Goal: Task Accomplishment & Management: Use online tool/utility

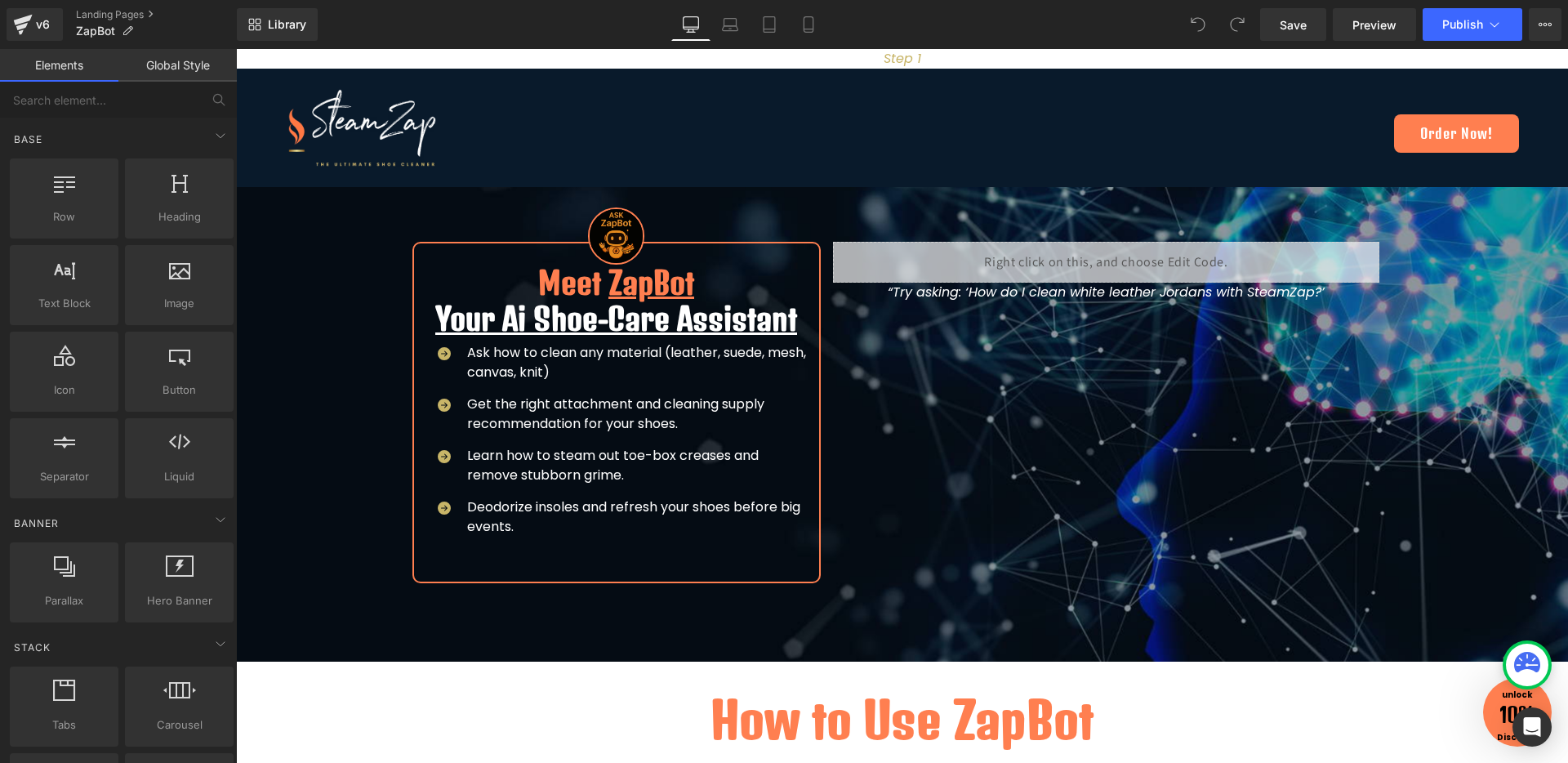
click at [932, 57] on div "Step 1 Text Block" at bounding box center [901, 58] width 1332 height 20
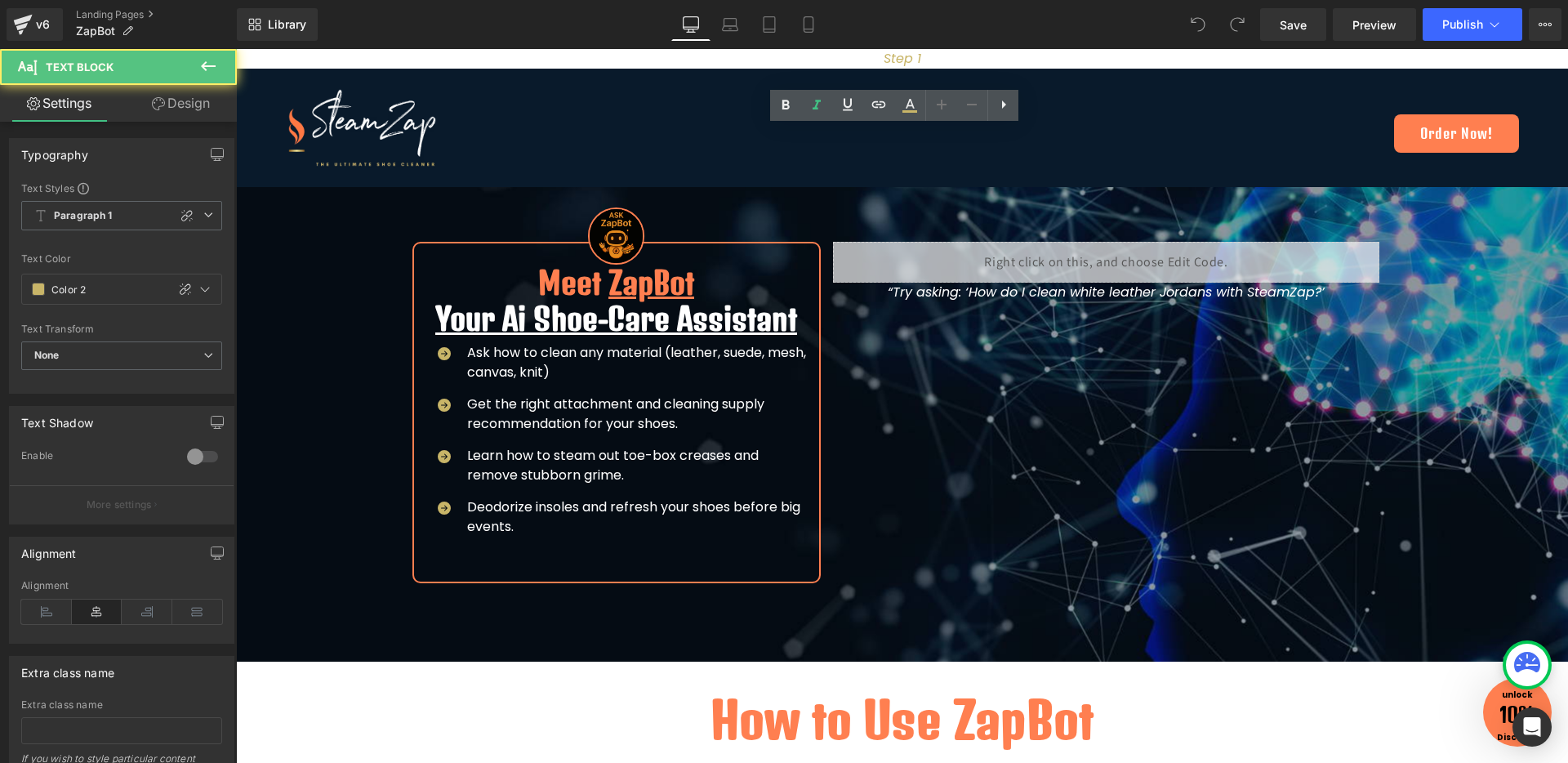
click at [898, 59] on icon "Step 1" at bounding box center [903, 58] width 38 height 19
click at [773, 93] on link at bounding box center [785, 105] width 31 height 31
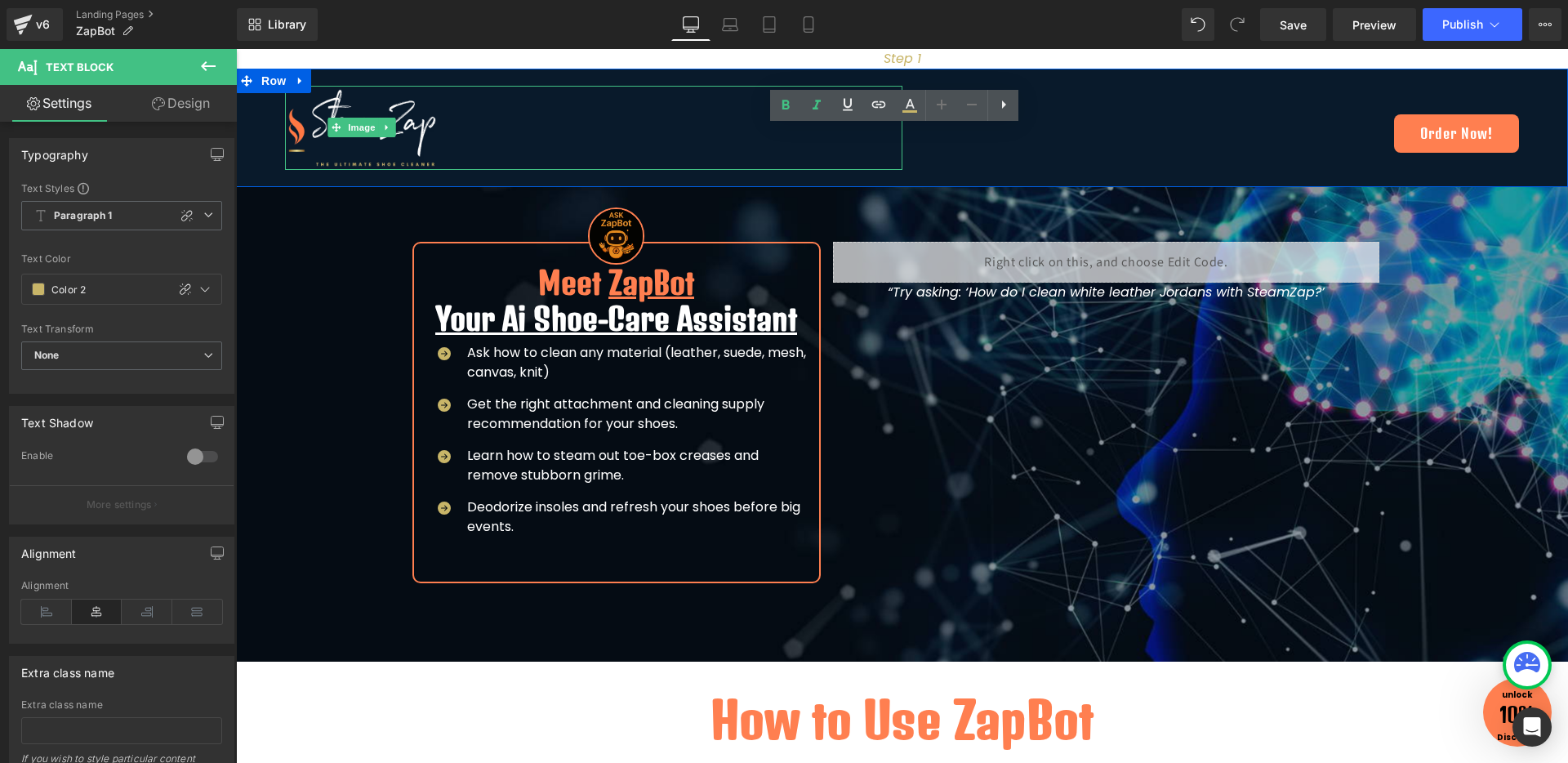
drag, startPoint x: 736, startPoint y: 95, endPoint x: 1084, endPoint y: 153, distance: 352.8
click at [735, 95] on div at bounding box center [594, 128] width 617 height 84
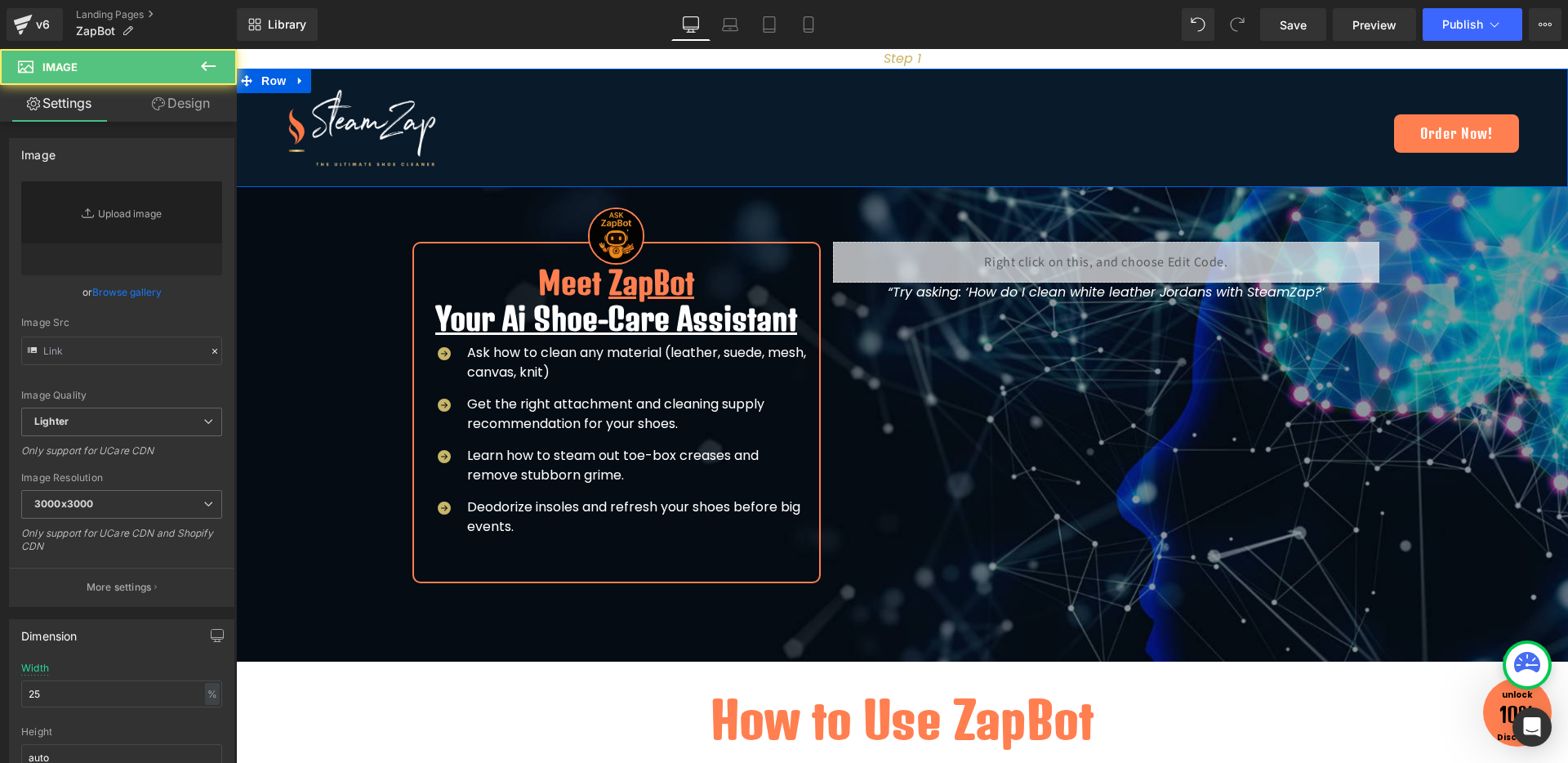
click at [1088, 206] on div "Image Meet ZapBot Your Ai Shoe-Care Assistant Heading Icon Ask how to clean any…" at bounding box center [902, 394] width 980 height 403
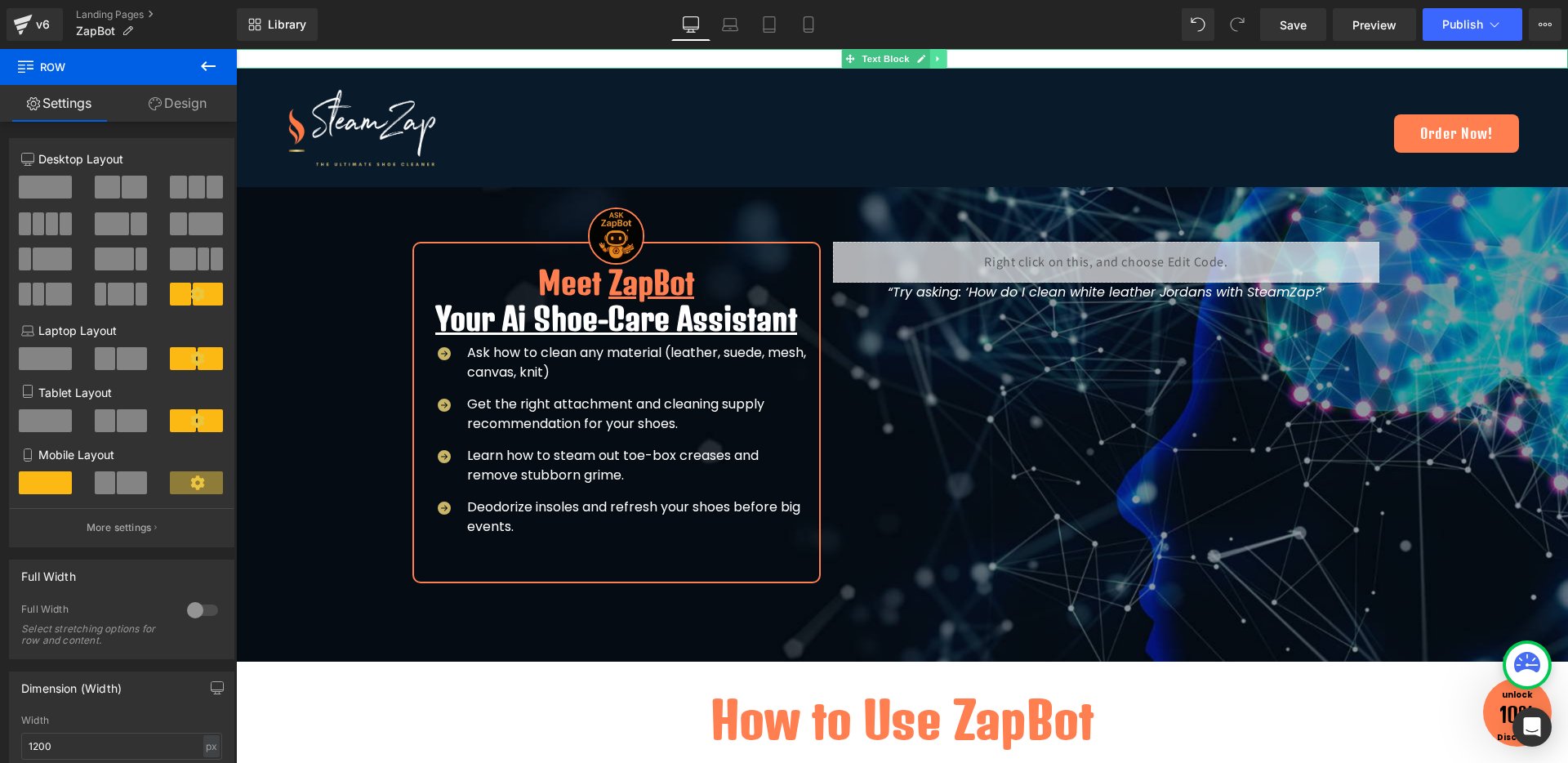
click at [938, 59] on icon at bounding box center [936, 59] width 3 height 6
click at [941, 59] on link at bounding box center [947, 58] width 17 height 20
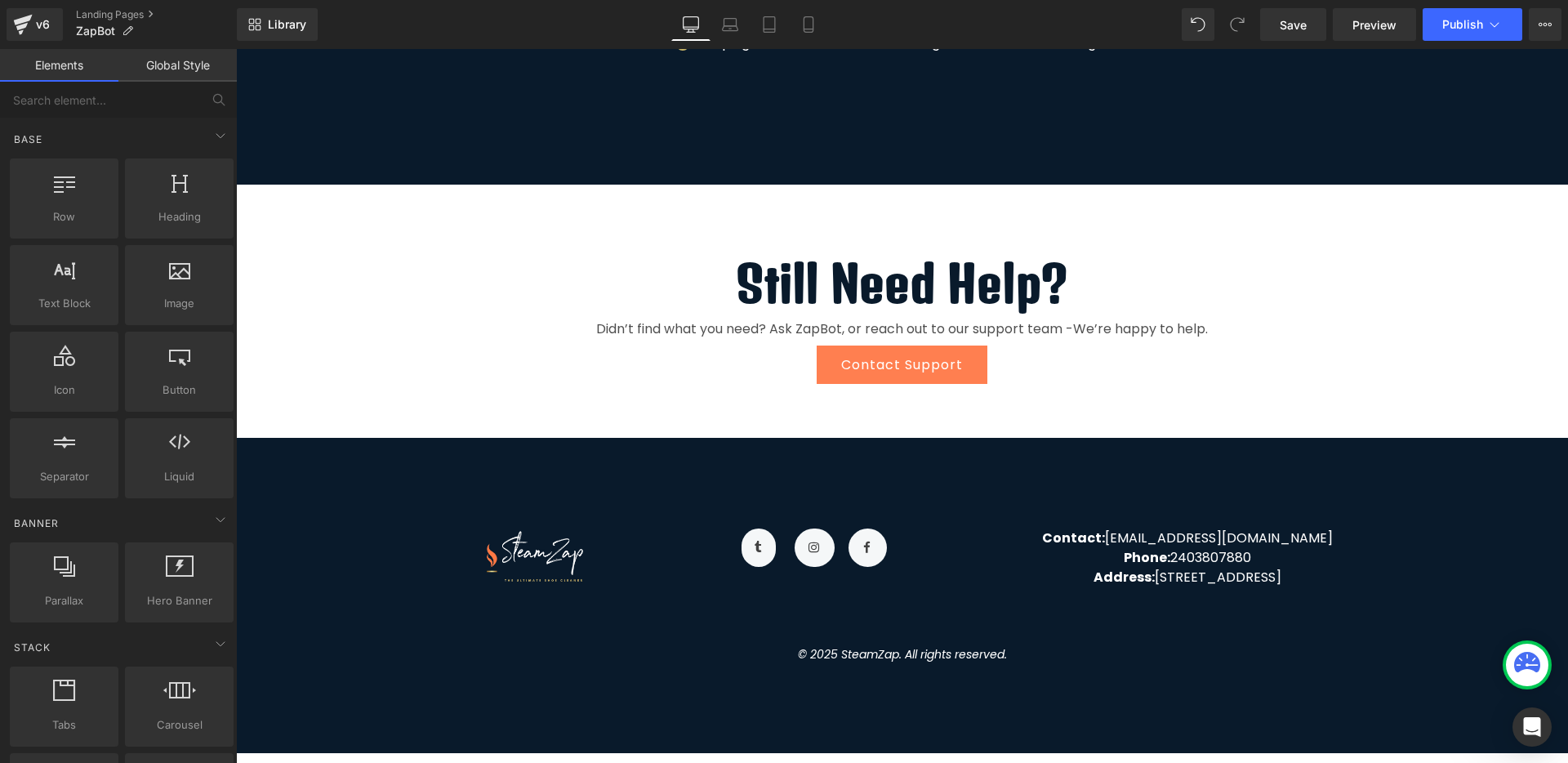
scroll to position [2714, 0]
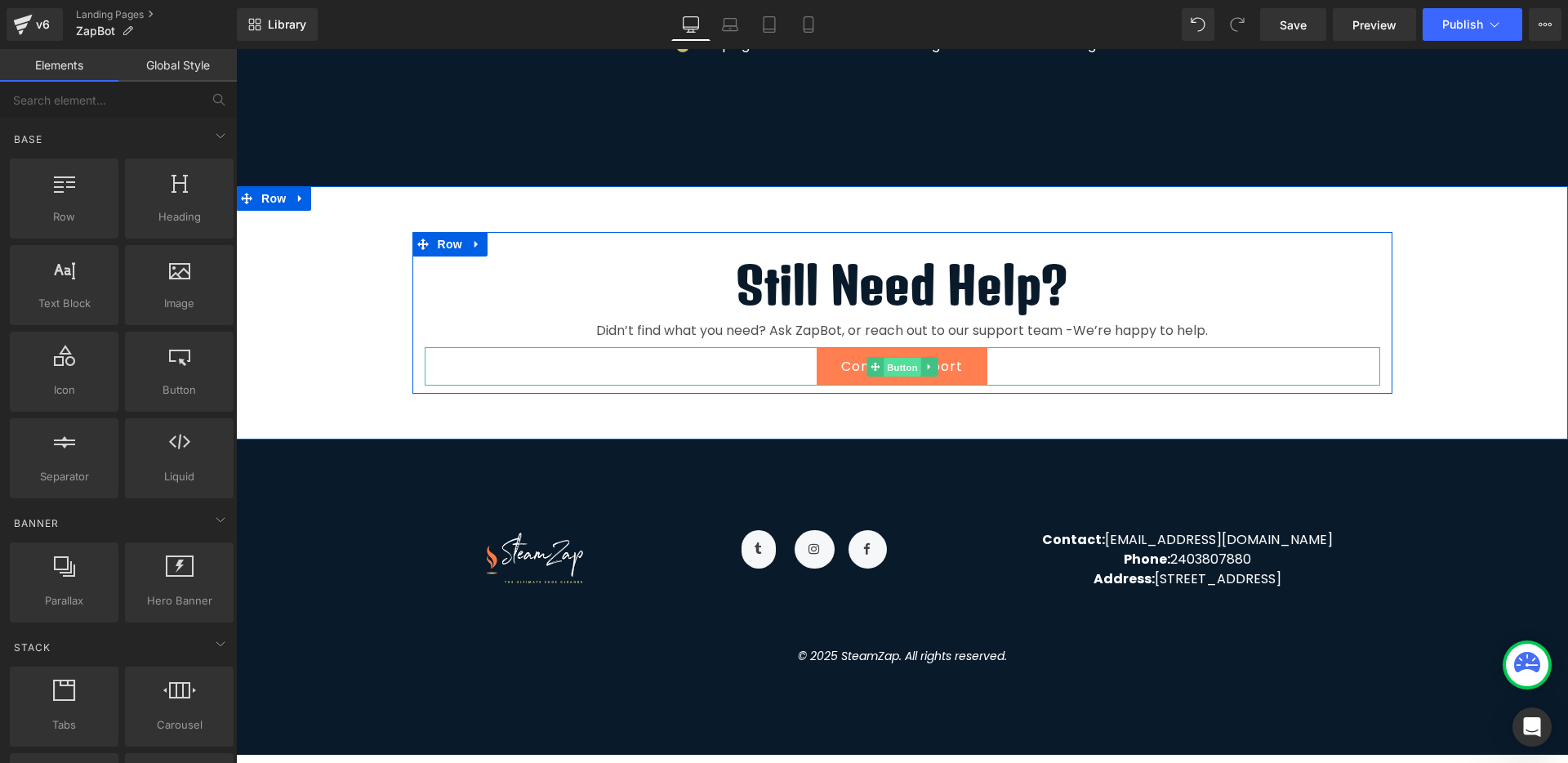
click at [894, 361] on span "Button" at bounding box center [903, 367] width 38 height 20
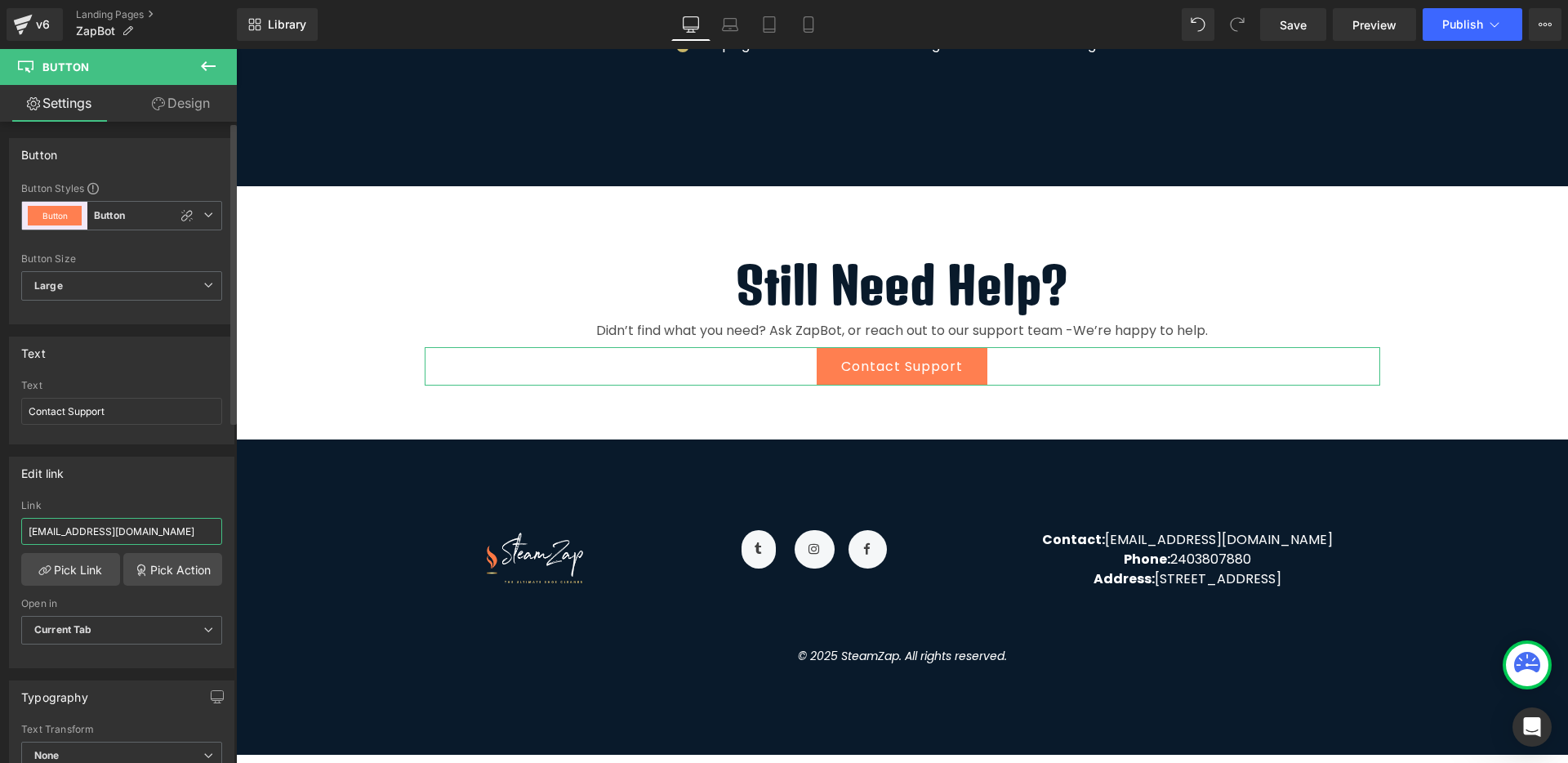
click at [26, 542] on input "[EMAIL_ADDRESS][DOMAIN_NAME]" at bounding box center [122, 531] width 201 height 27
click at [53, 539] on input "mailto:[EMAIL_ADDRESS][DOMAIN_NAME]" at bounding box center [122, 531] width 201 height 27
click at [59, 531] on input "mailto:[EMAIL_ADDRESS][DOMAIN_NAME]" at bounding box center [122, 531] width 201 height 27
paste input "mailto"
type input "mailto:[EMAIL_ADDRESS][DOMAIN_NAME]"
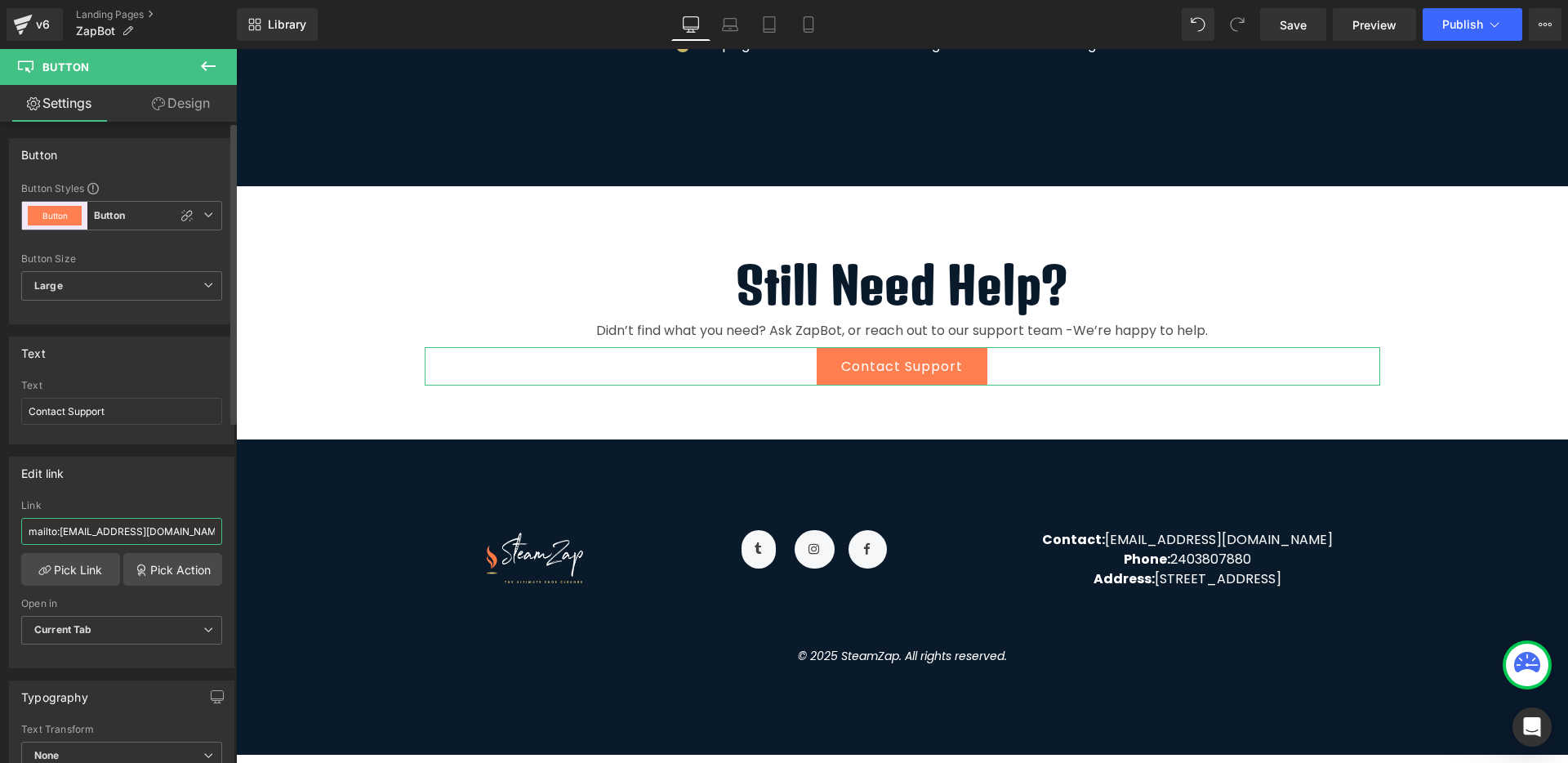
click at [155, 534] on input "mailto:[EMAIL_ADDRESS][DOMAIN_NAME]" at bounding box center [122, 531] width 201 height 27
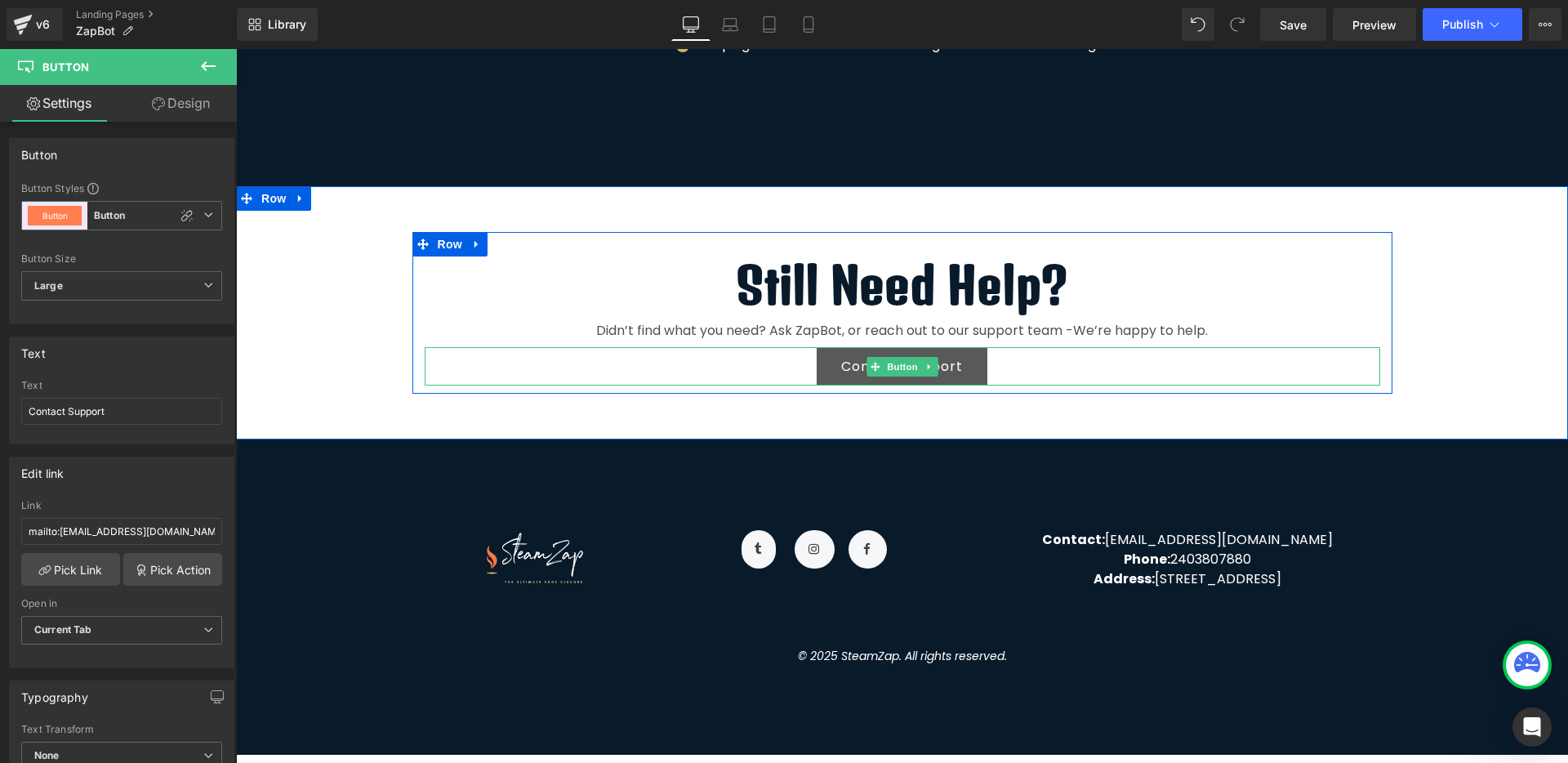
click at [897, 356] on link "Contact Support" at bounding box center [902, 366] width 171 height 38
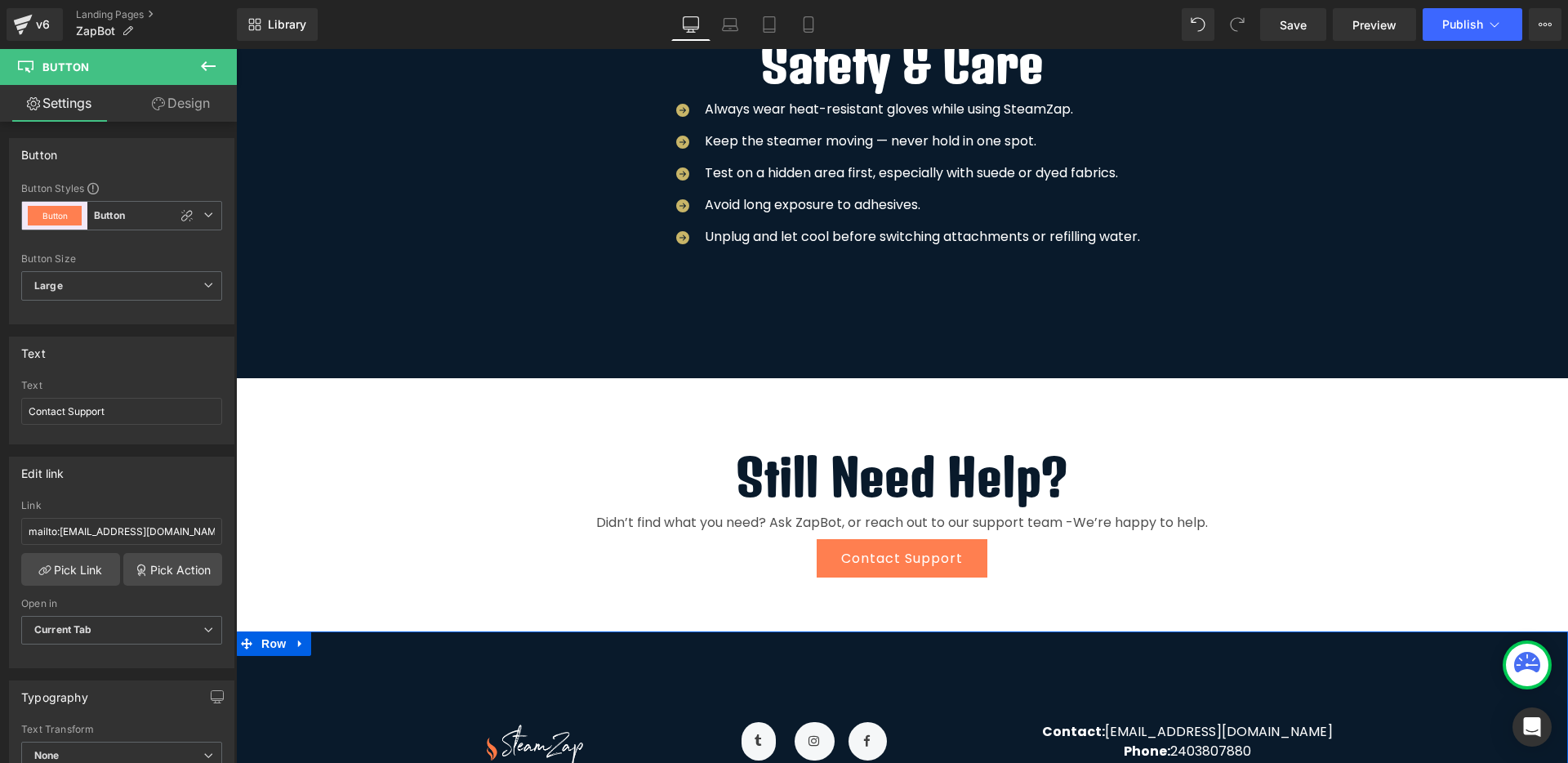
scroll to position [2305, 0]
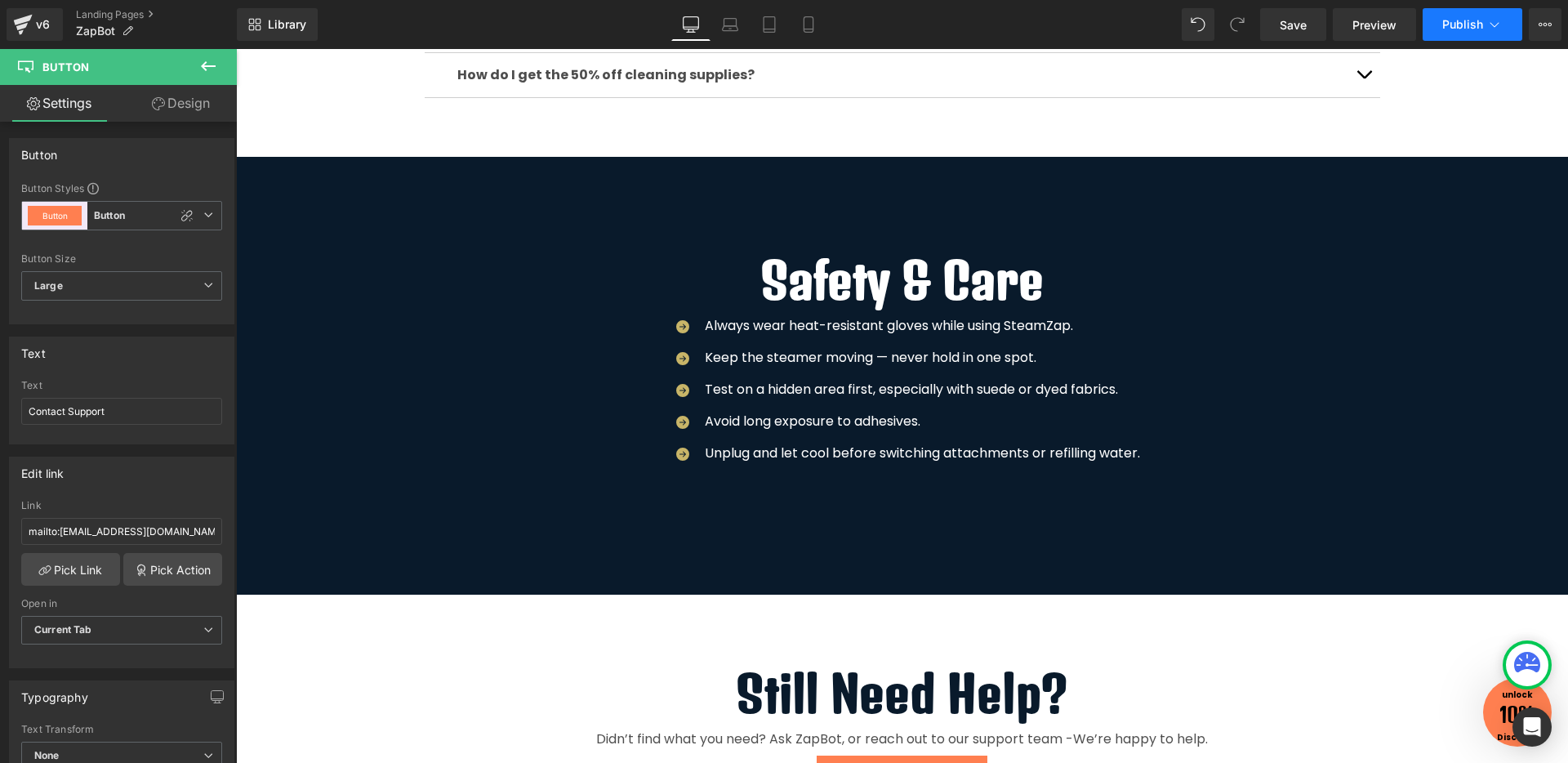
click at [1461, 28] on span "Publish" at bounding box center [1463, 24] width 41 height 13
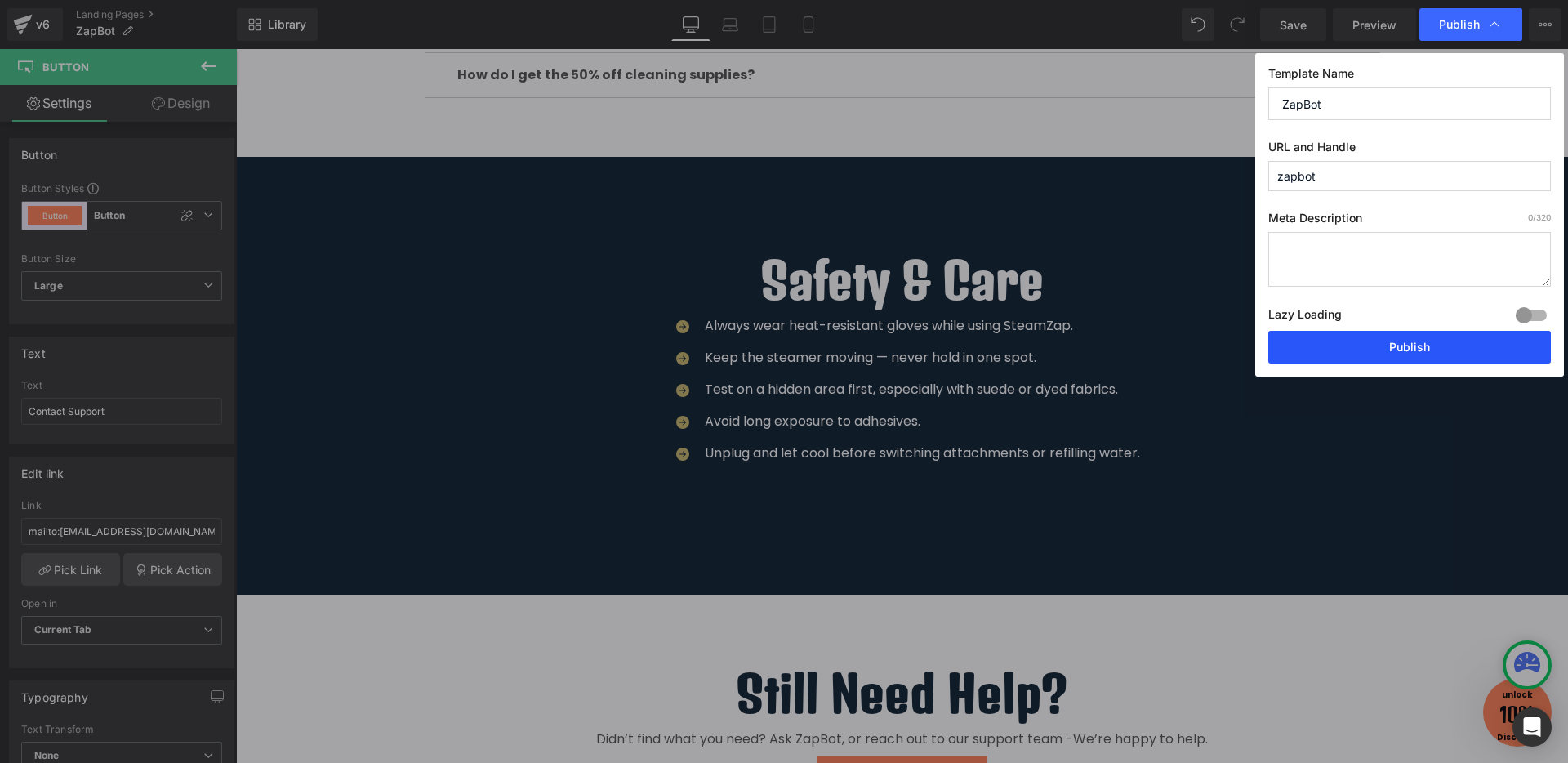
click at [1338, 342] on button "Publish" at bounding box center [1408, 346] width 282 height 33
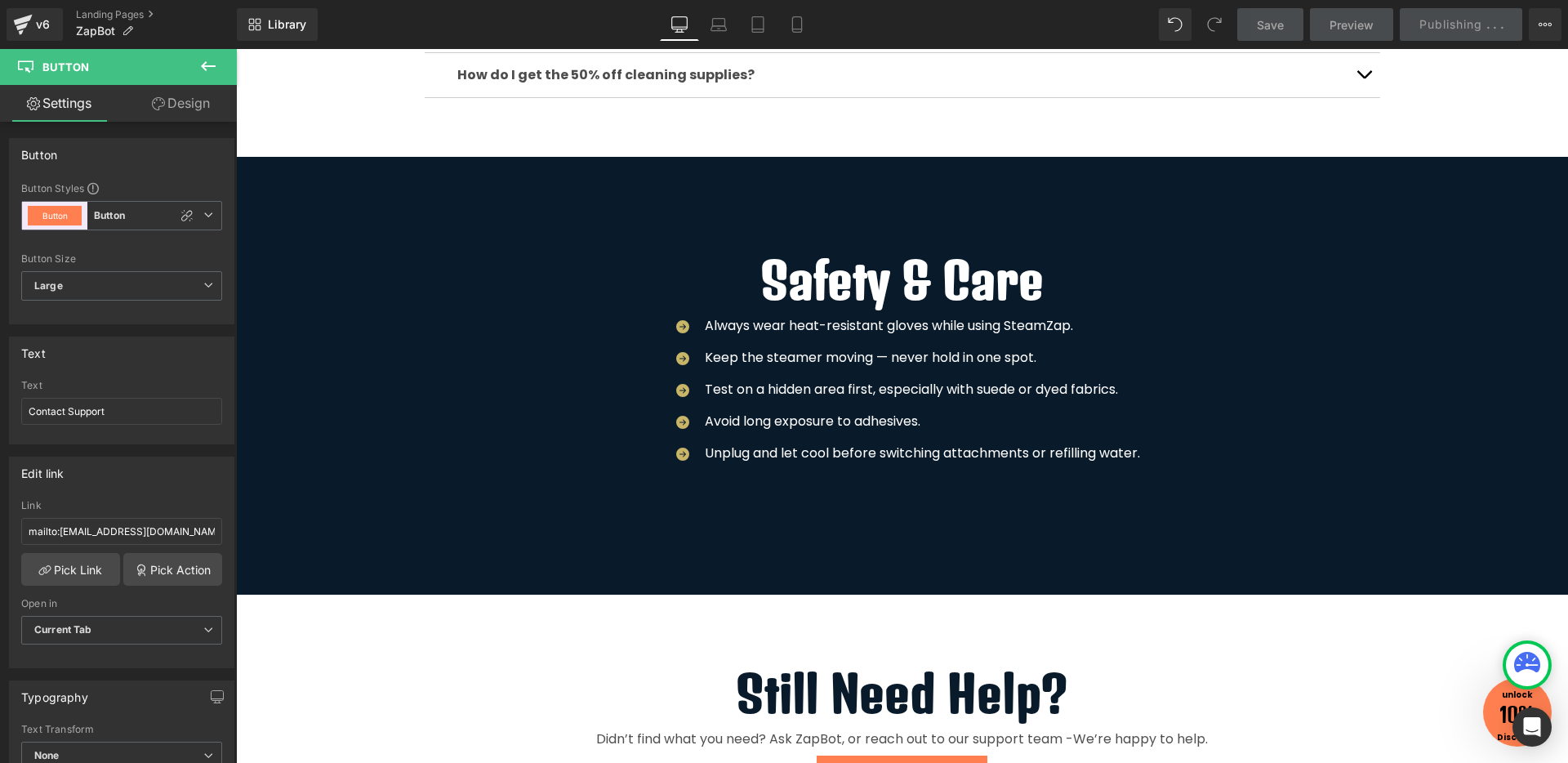
scroll to position [3068, 0]
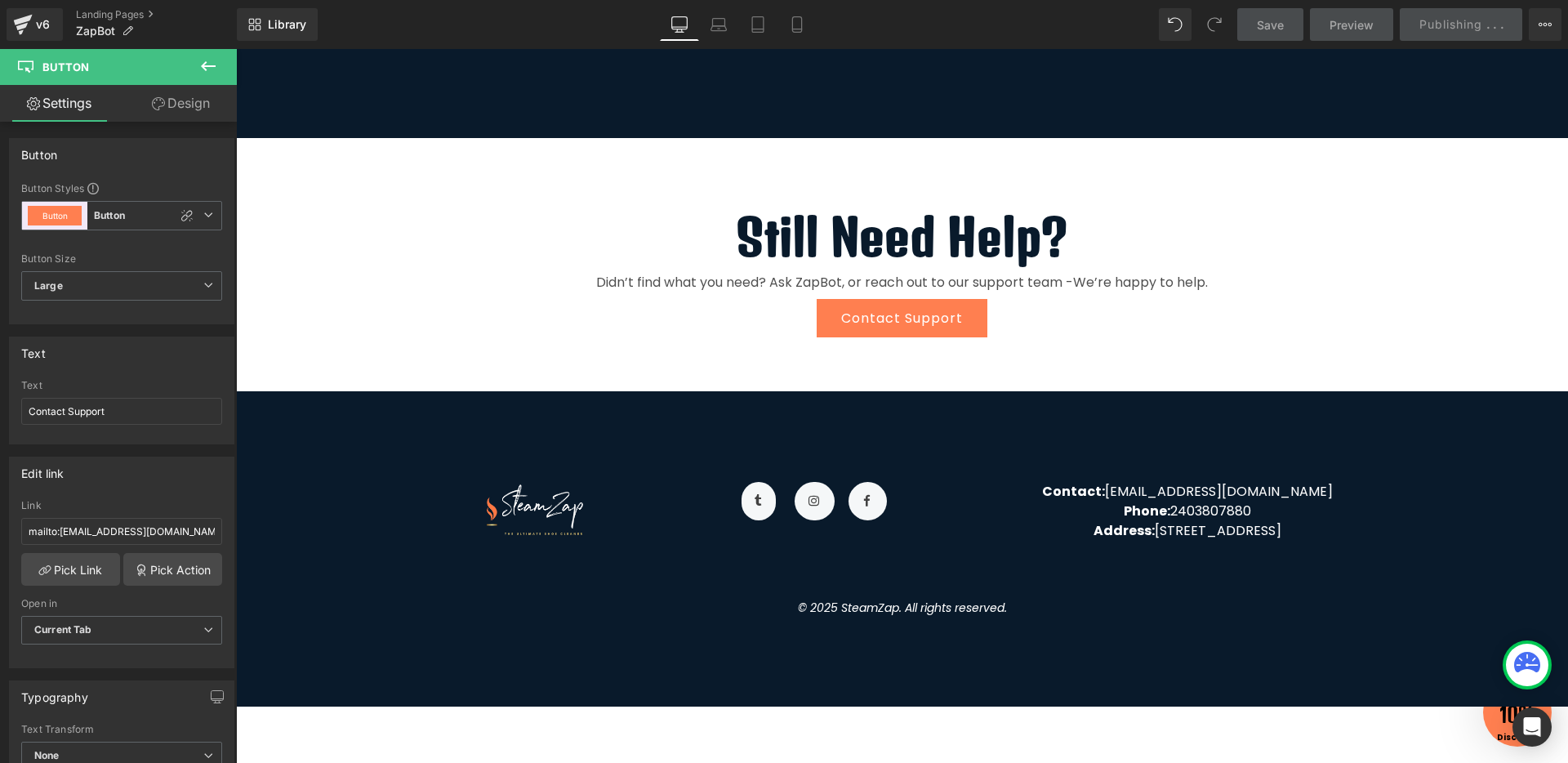
scroll to position [2456, 0]
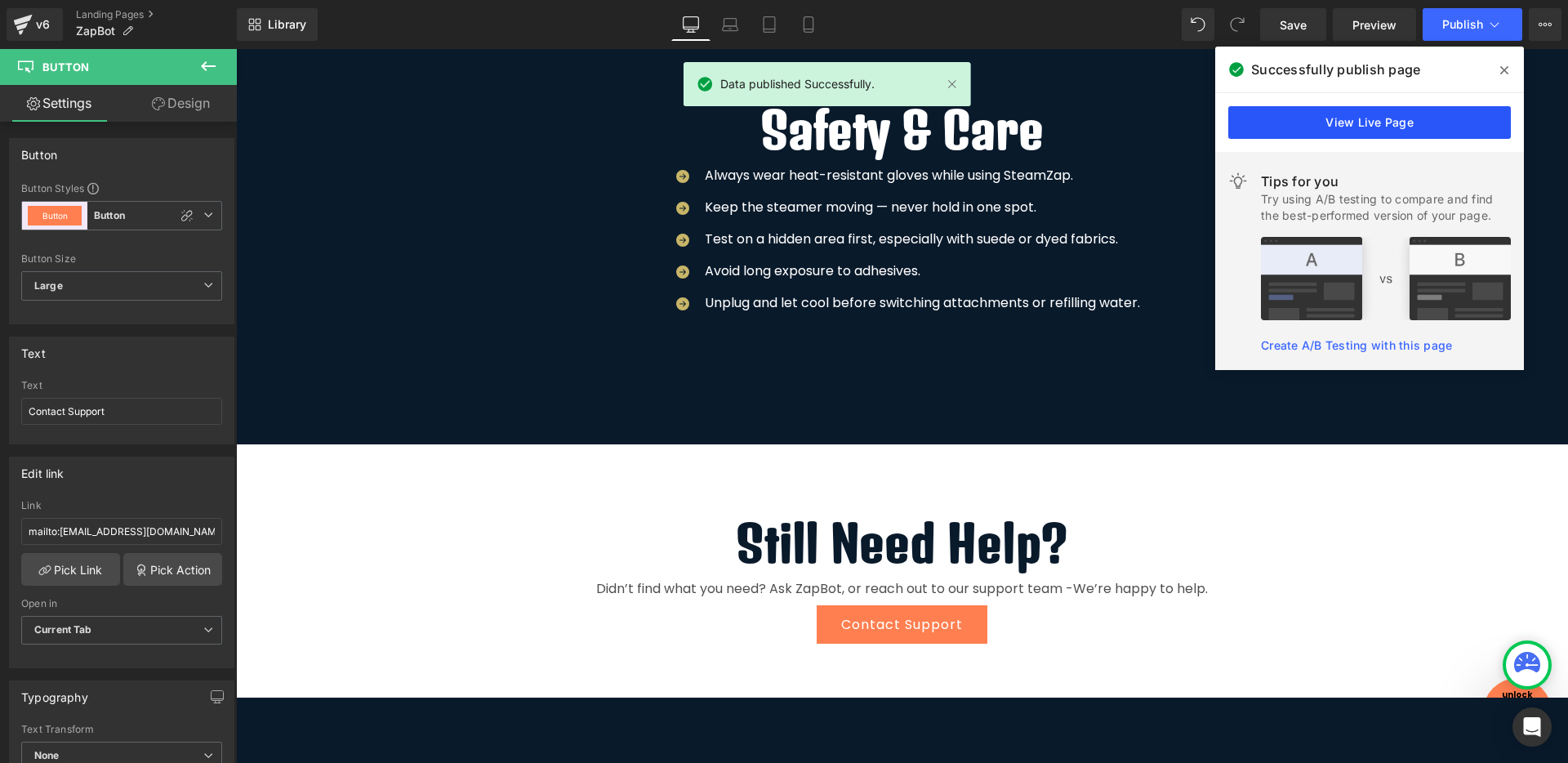
click at [1261, 111] on link "View Live Page" at bounding box center [1369, 122] width 282 height 33
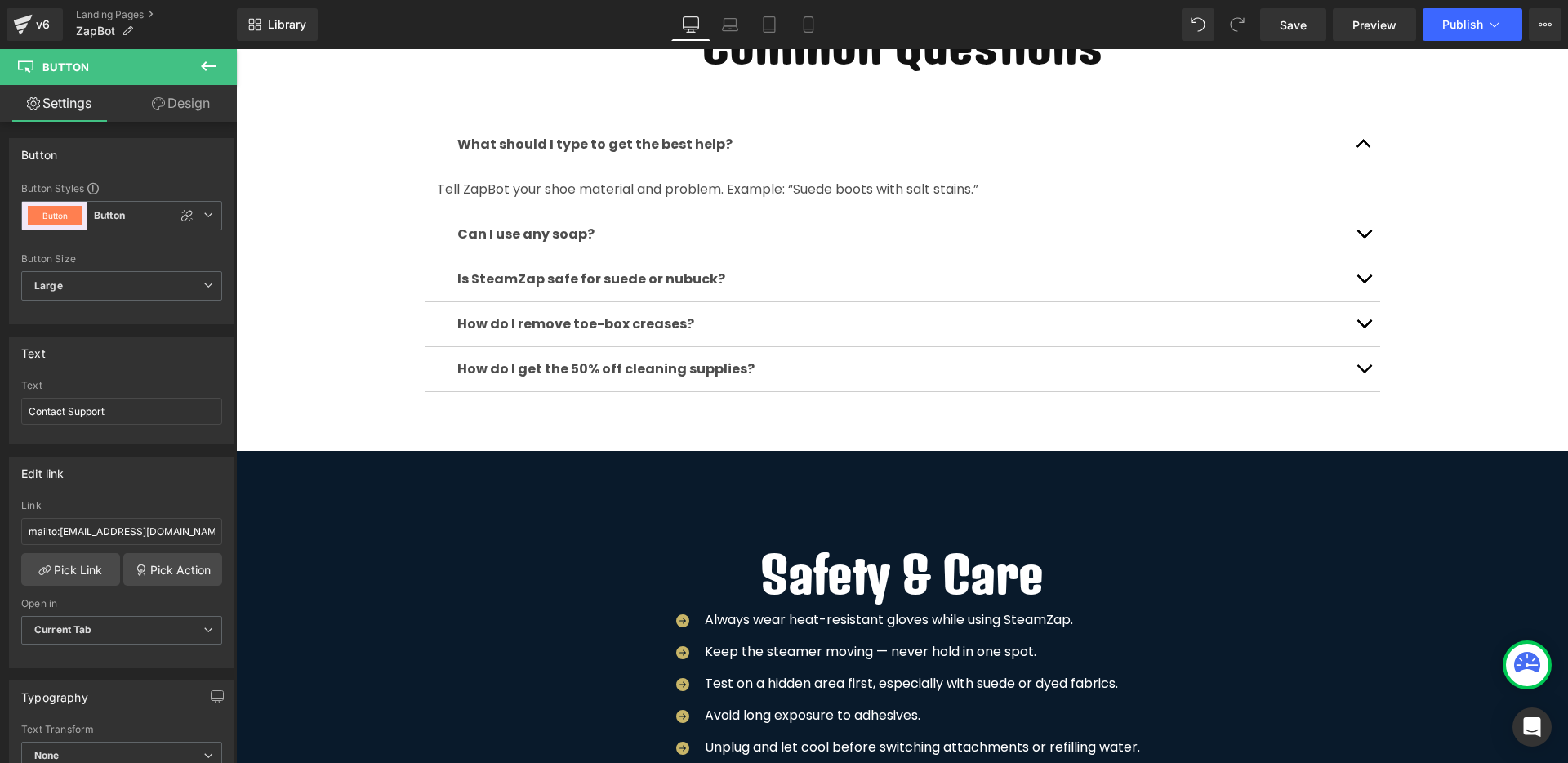
scroll to position [2326, 0]
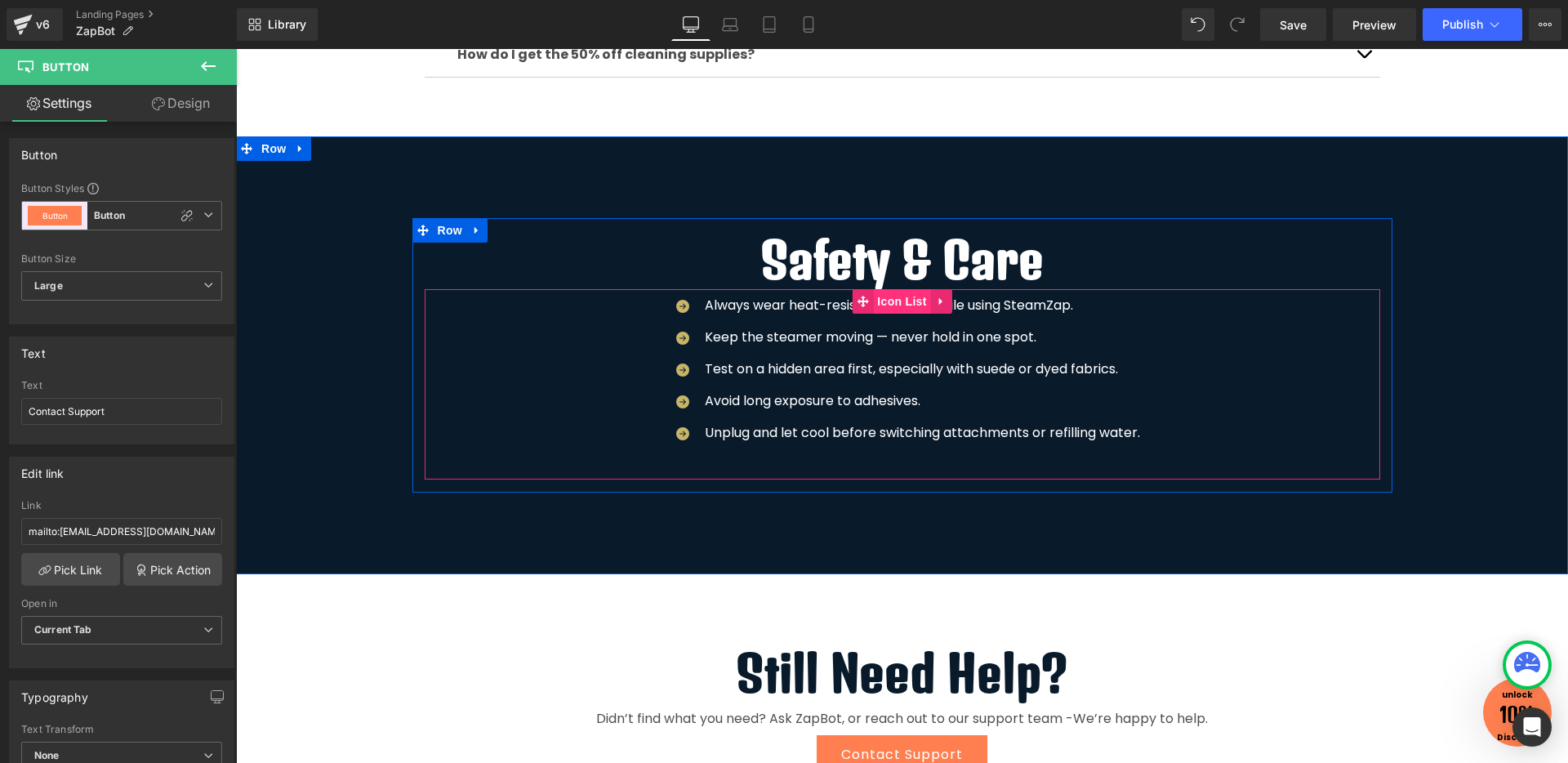
click at [889, 309] on span "Icon List" at bounding box center [901, 301] width 57 height 24
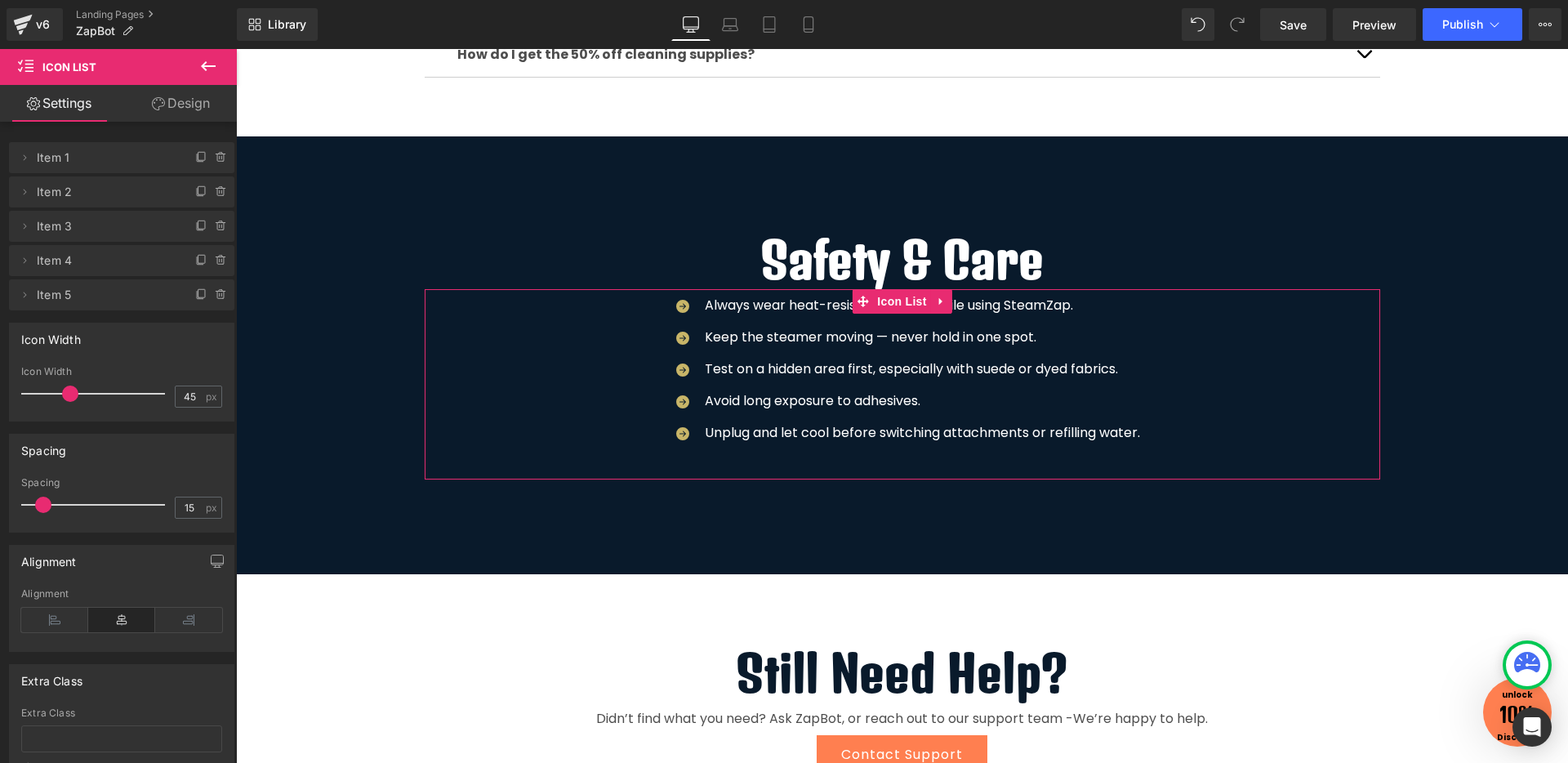
click at [183, 94] on link "Design" at bounding box center [181, 102] width 118 height 37
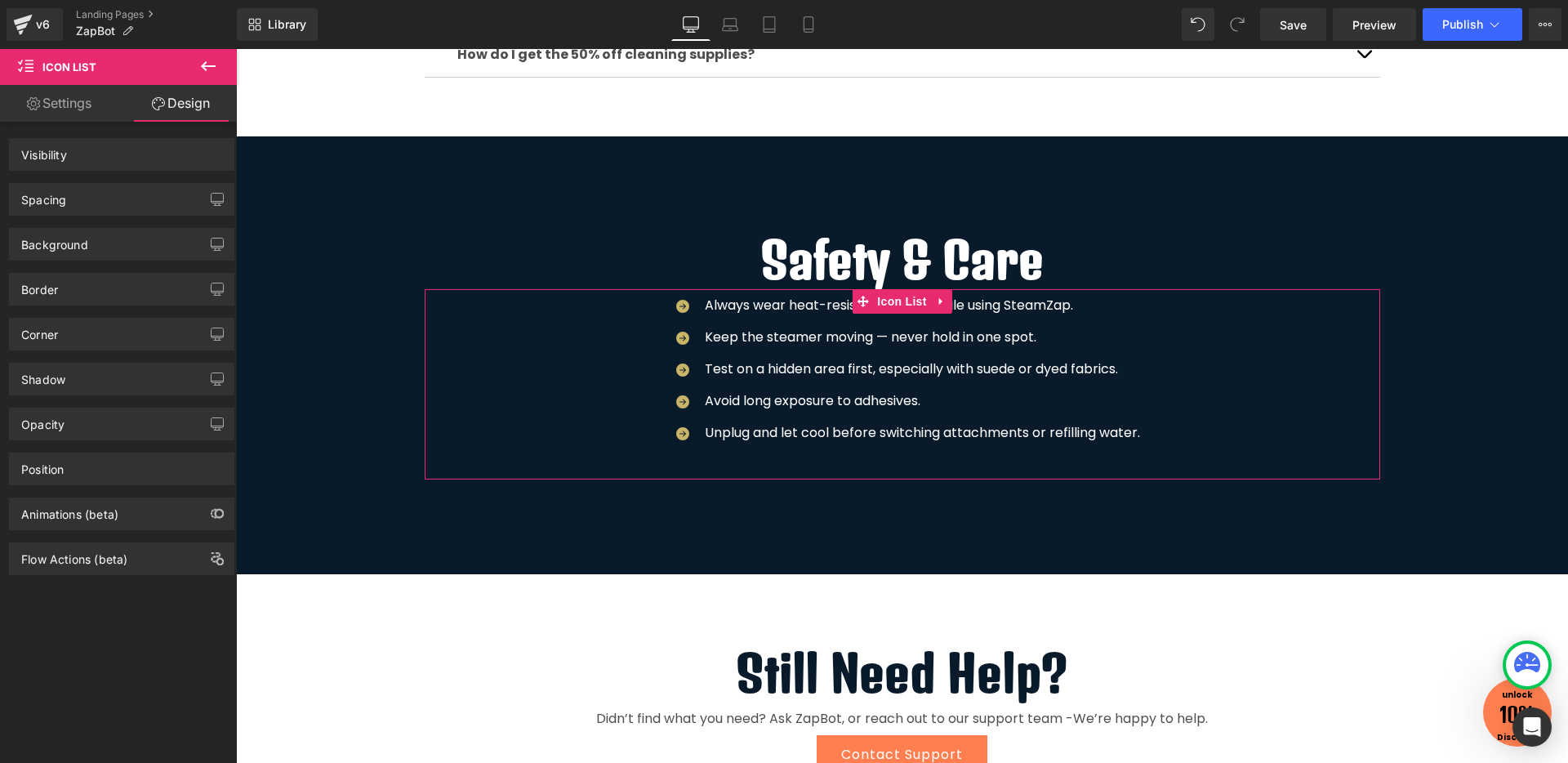
click at [131, 195] on div "Spacing" at bounding box center [121, 199] width 223 height 31
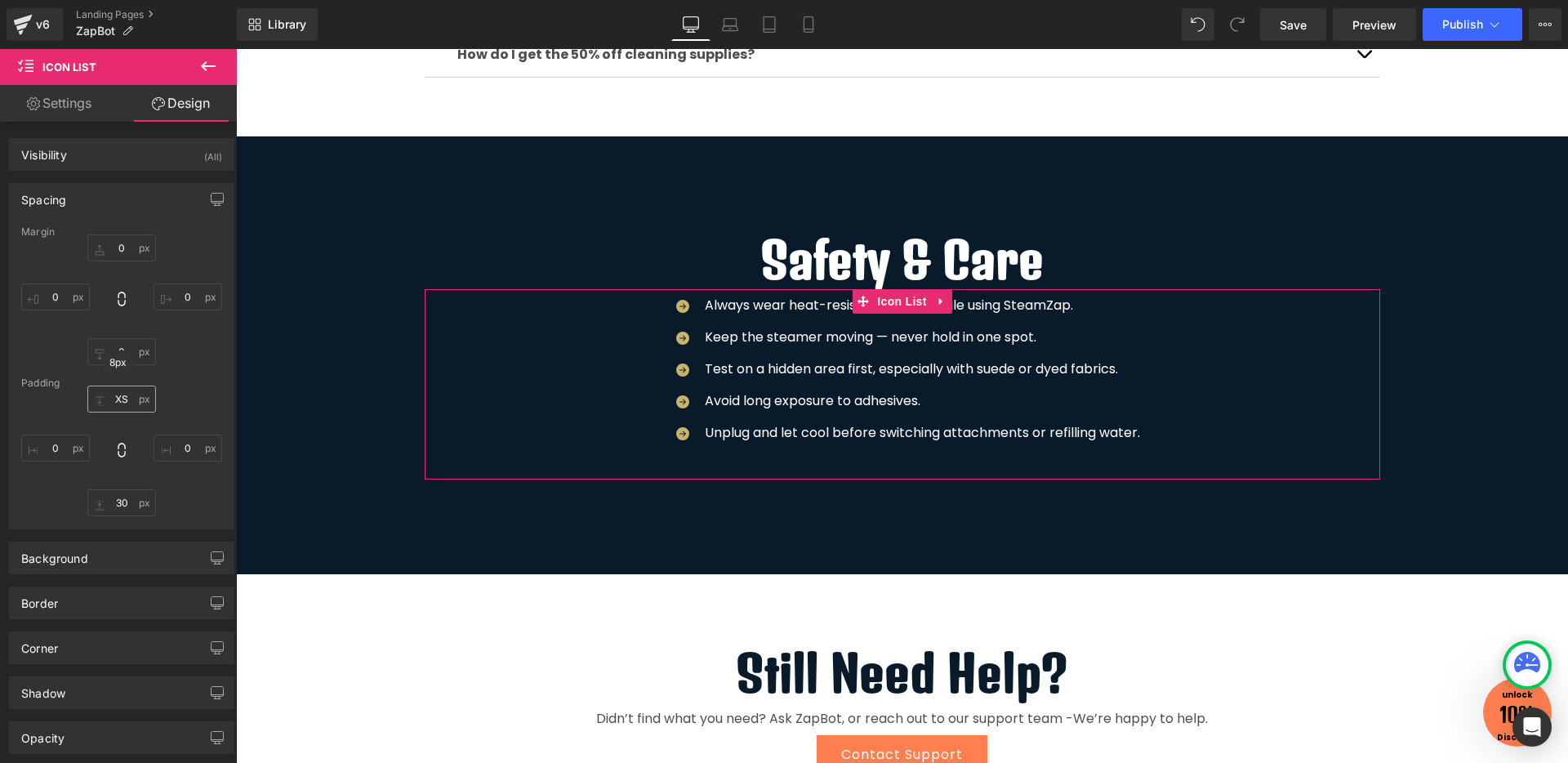
type input "0"
type input "XS"
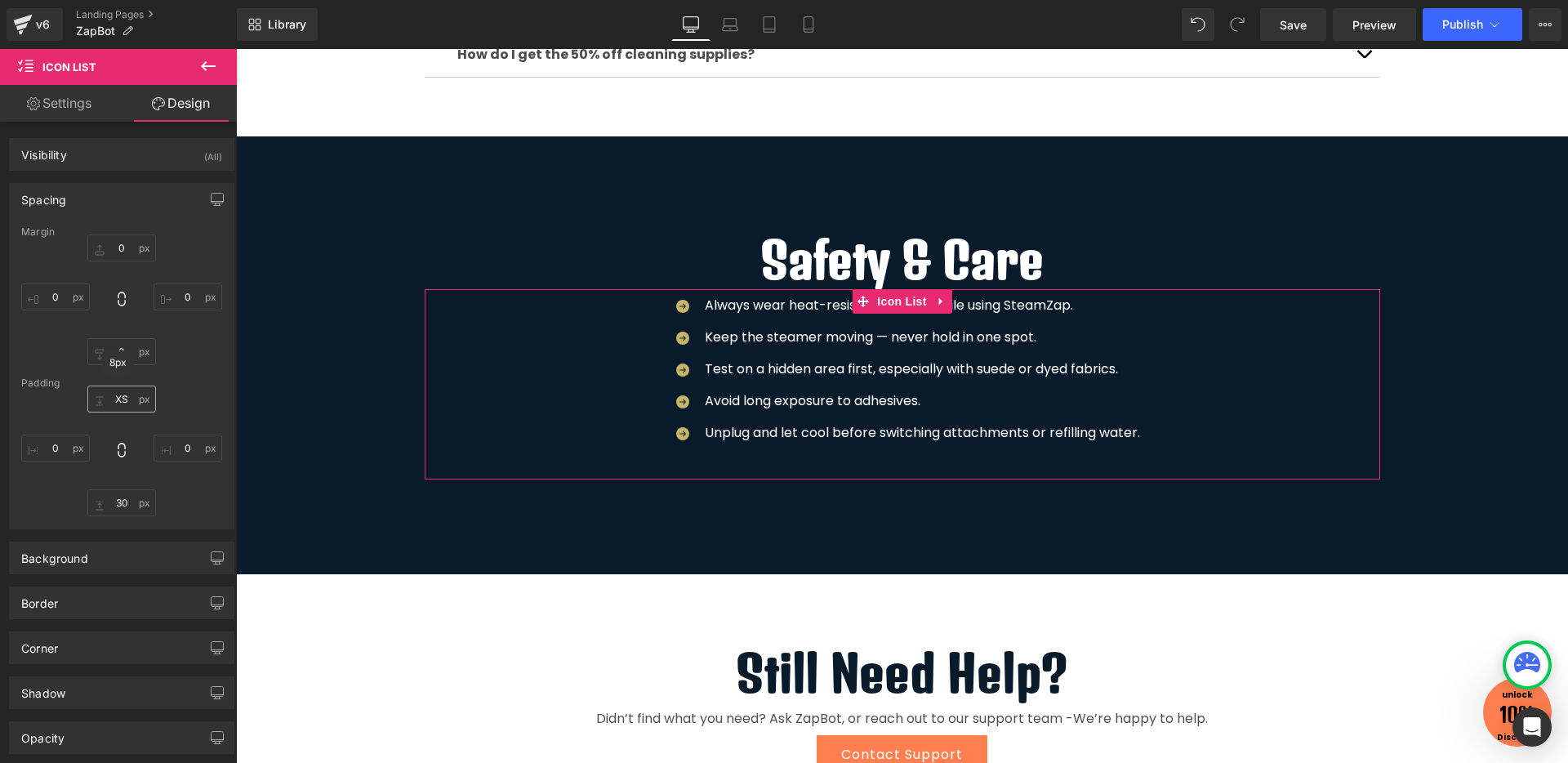
type input "0"
type input "30"
type input "0"
click at [117, 496] on input "30" at bounding box center [121, 502] width 69 height 27
type input "XS"
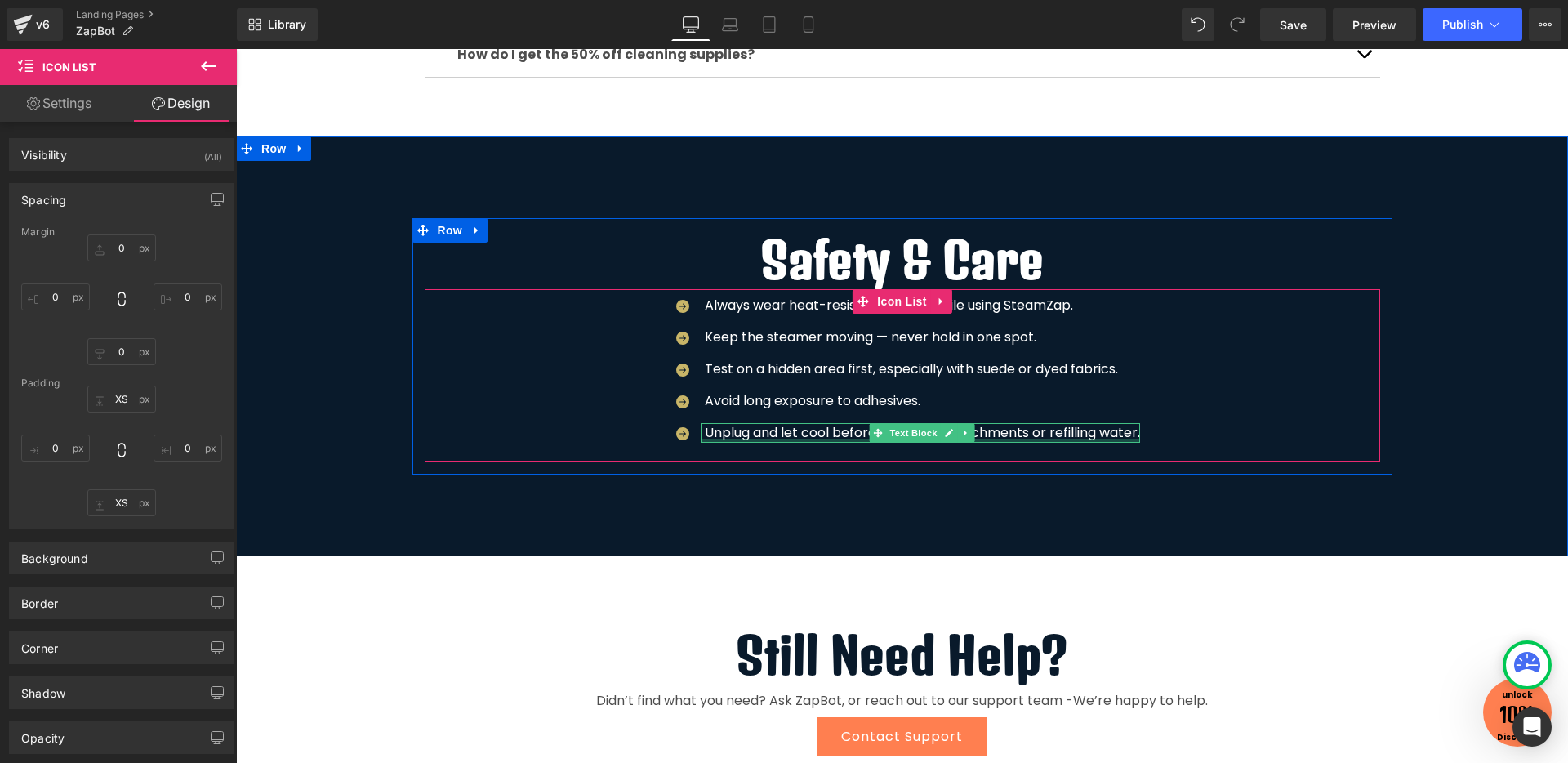
click at [772, 438] on div at bounding box center [921, 440] width 439 height 4
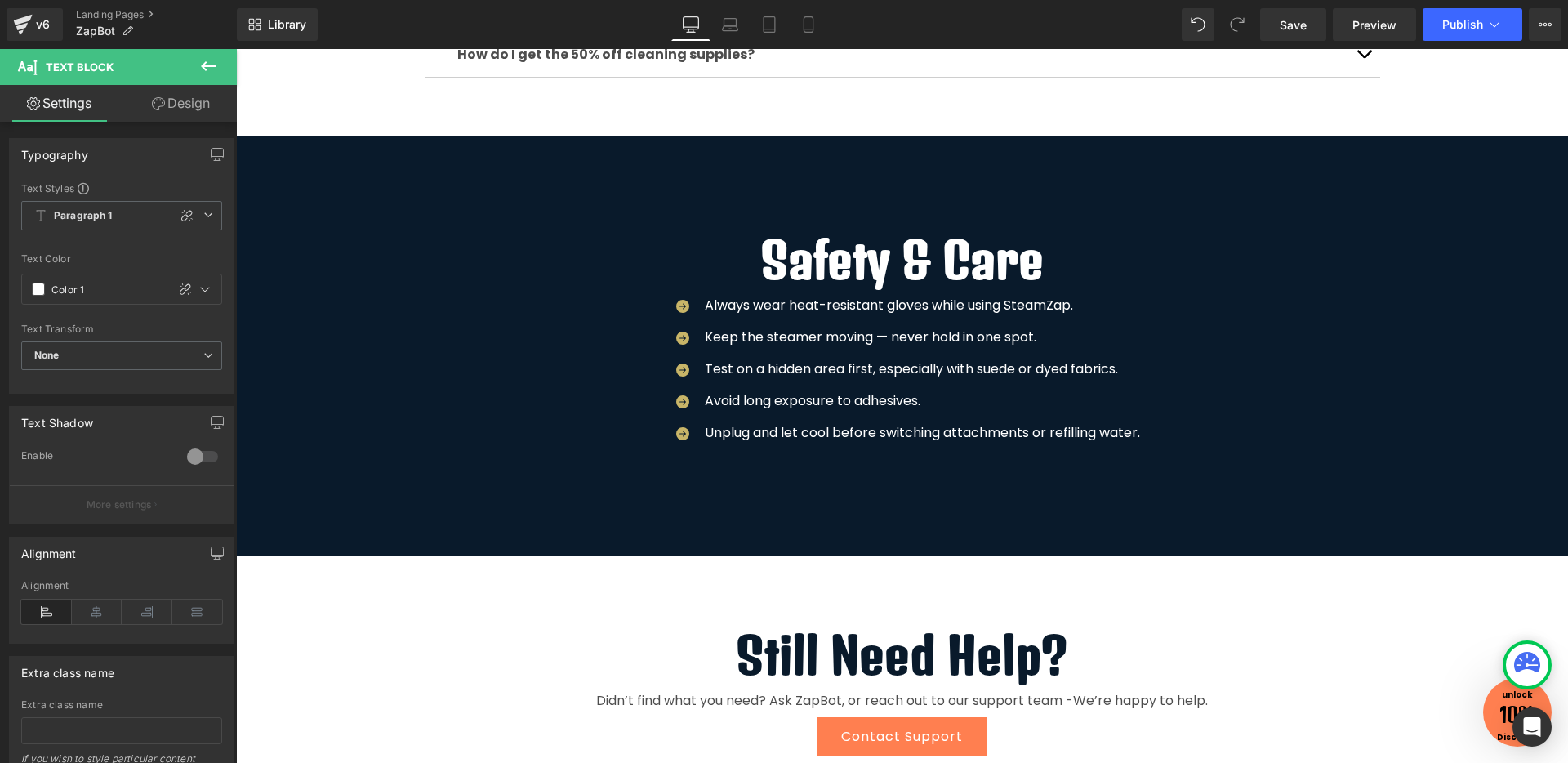
click at [191, 121] on link "Design" at bounding box center [181, 102] width 118 height 37
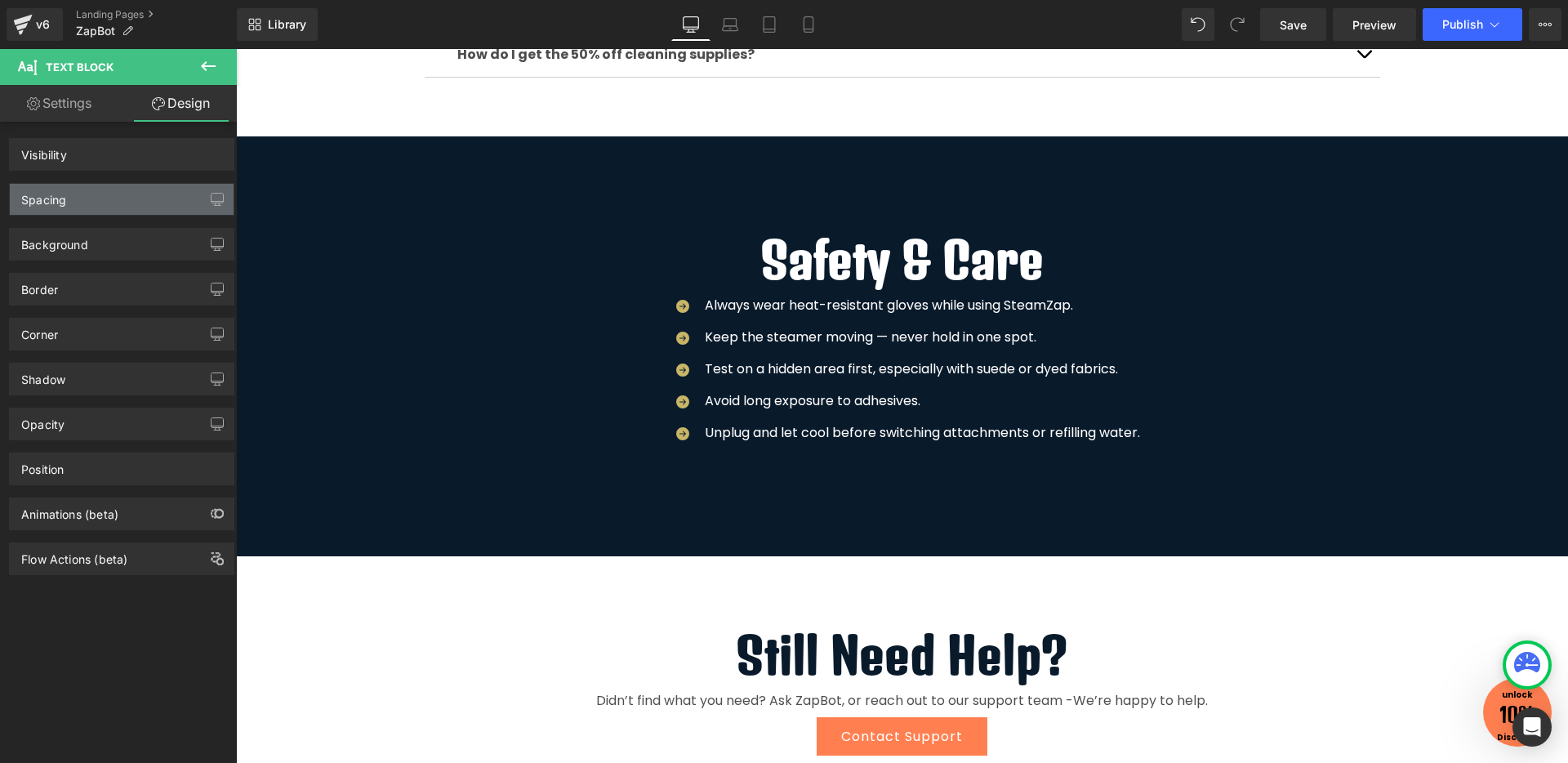
click at [117, 193] on div "Spacing" at bounding box center [121, 199] width 223 height 31
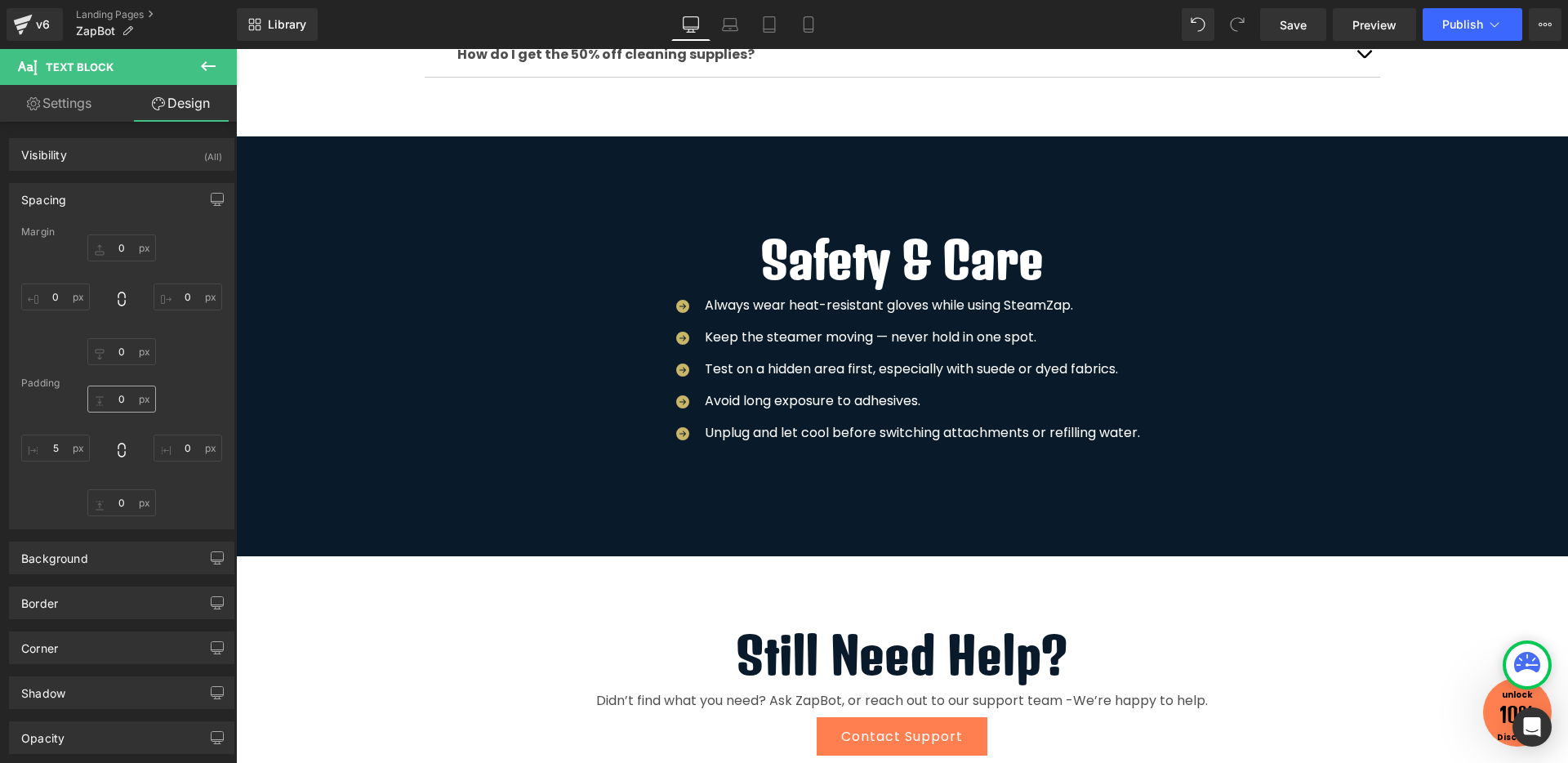
type input "0"
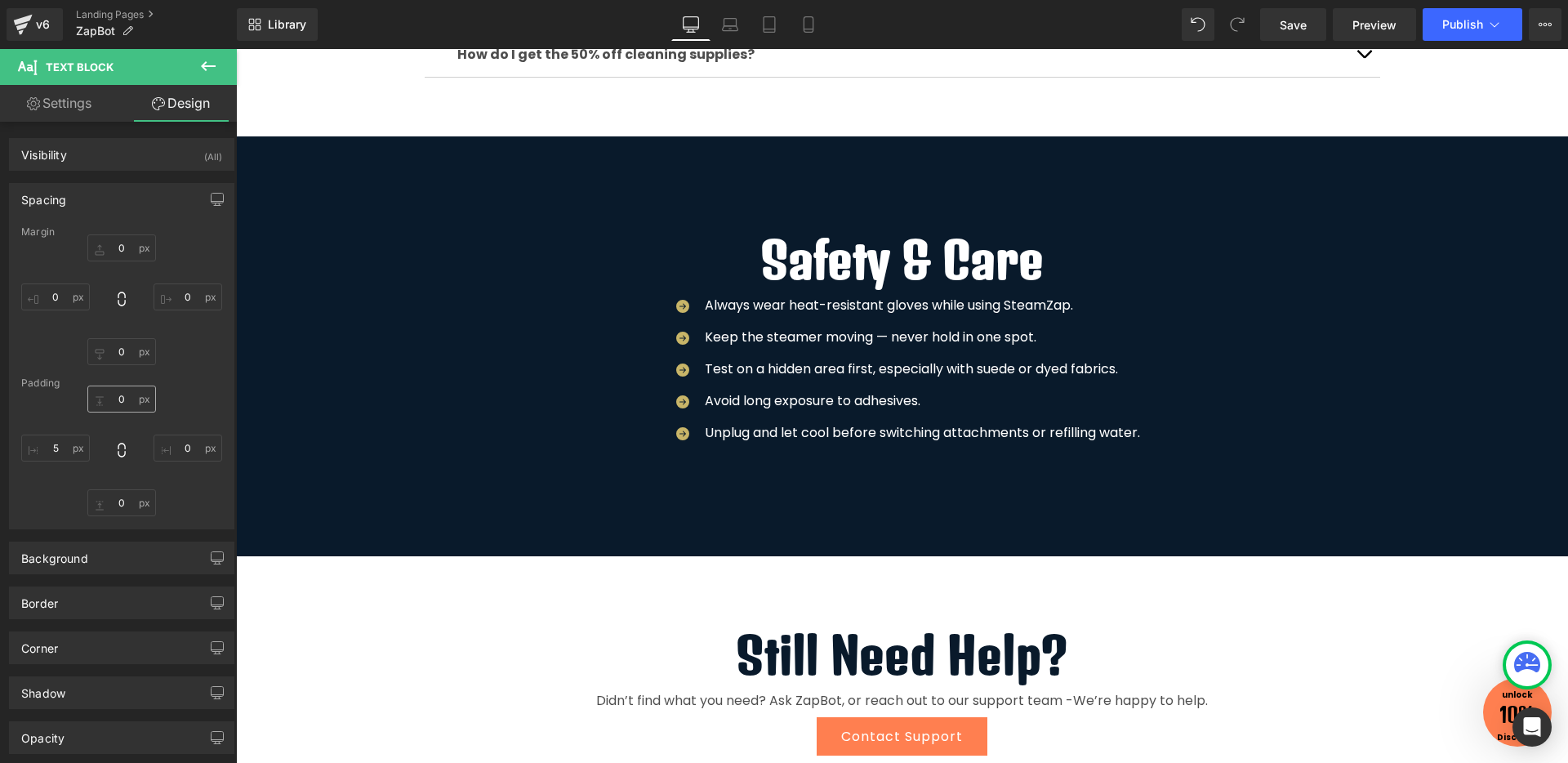
type input "0"
type input "5"
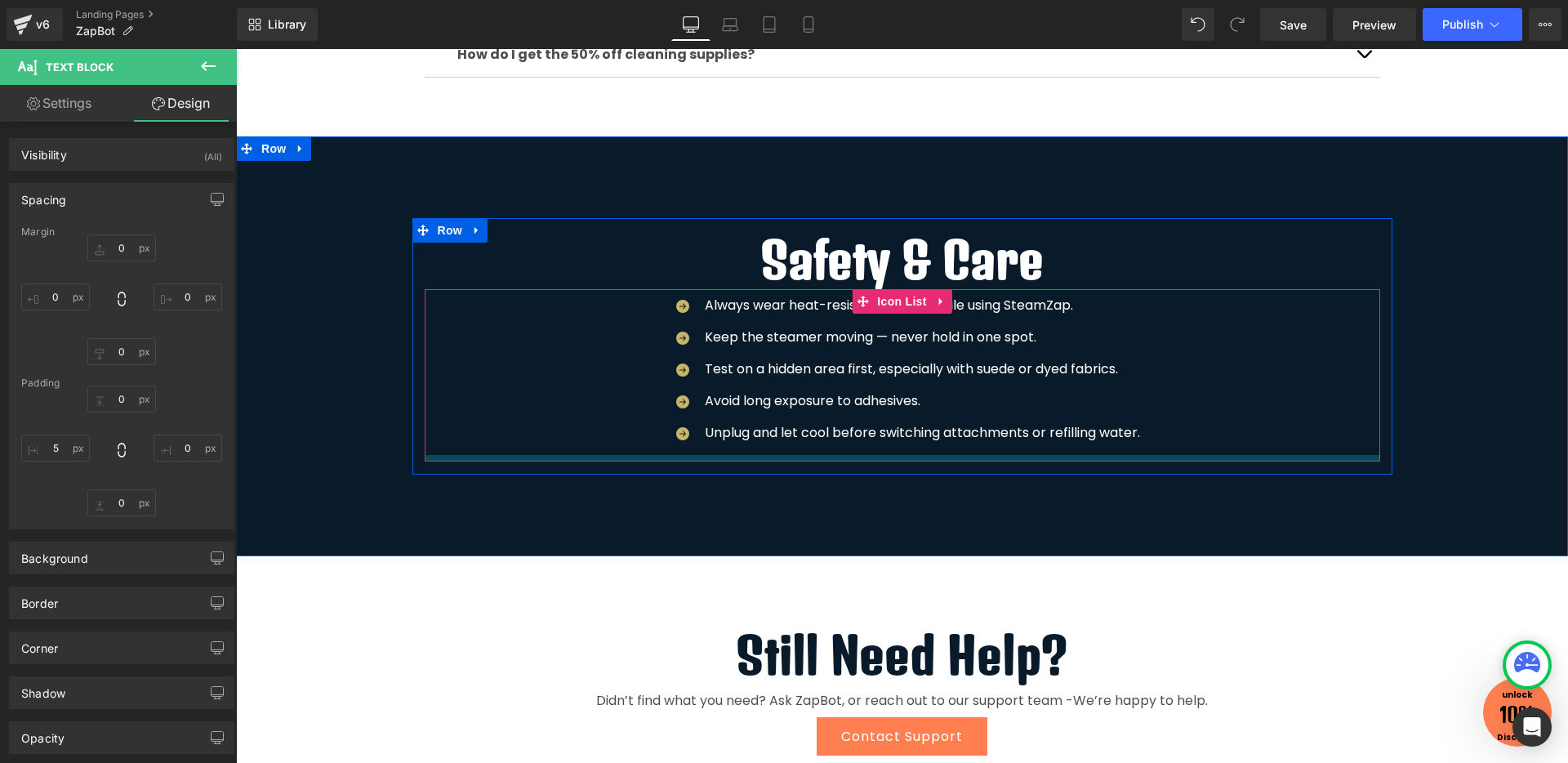
drag, startPoint x: 820, startPoint y: 455, endPoint x: 871, endPoint y: 334, distance: 131.3
click at [820, 445] on div "Icon Always wear heat-resistant gloves while using SteamZap. Text Block Icon Ke…" at bounding box center [902, 375] width 955 height 173
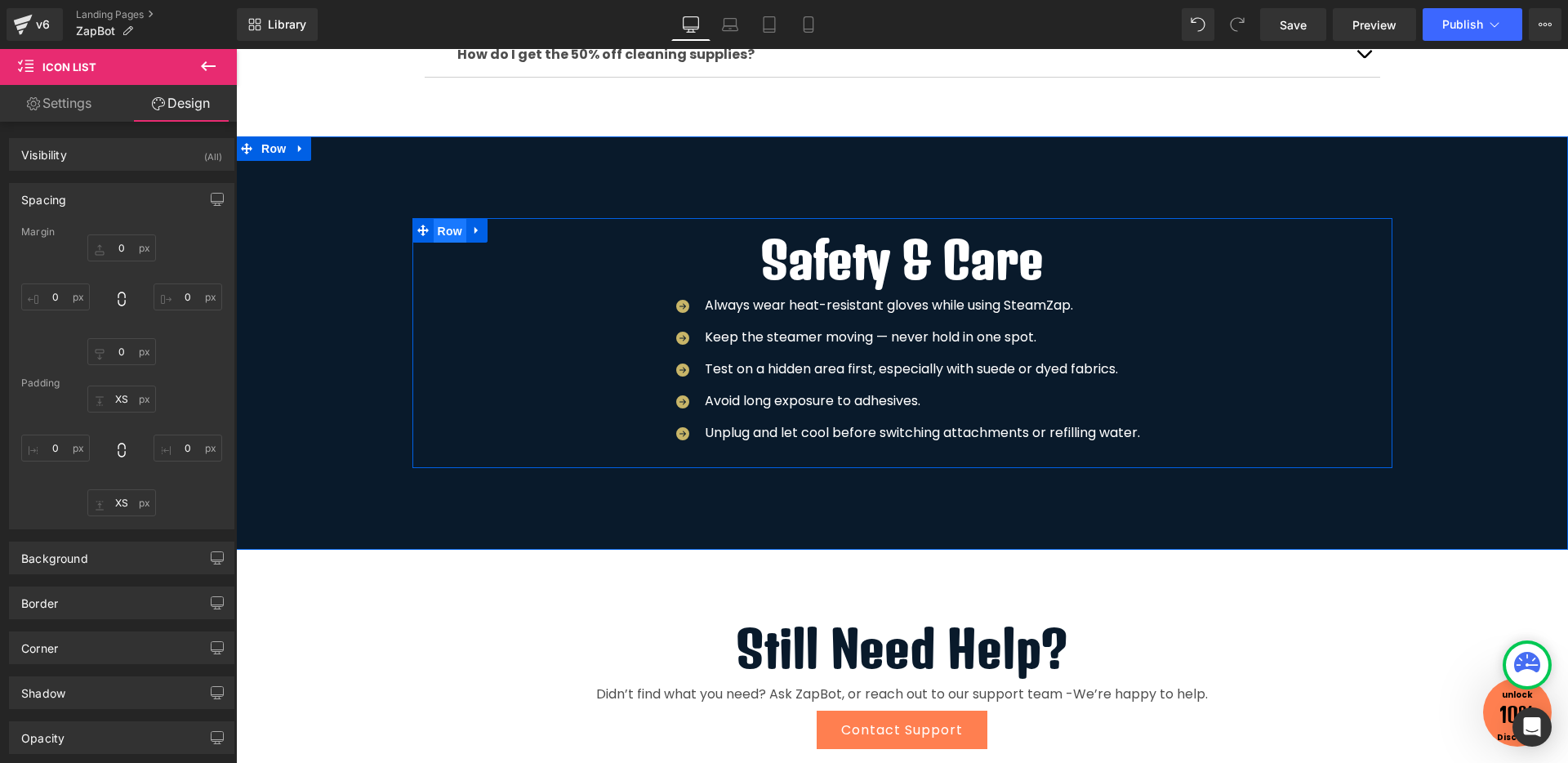
click at [435, 236] on span "Row" at bounding box center [449, 231] width 33 height 24
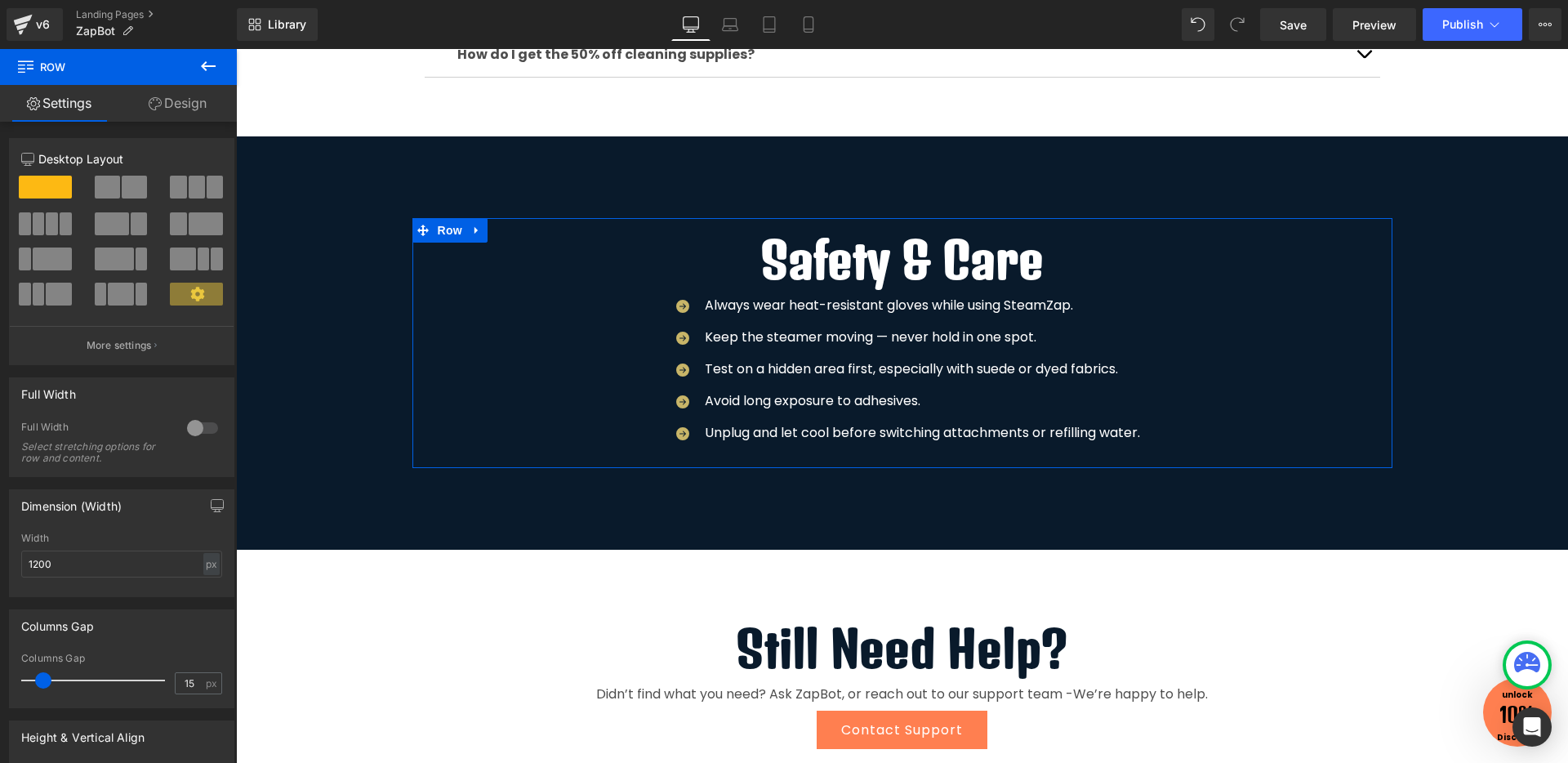
click at [195, 112] on link "Design" at bounding box center [177, 102] width 118 height 37
click at [0, 0] on div "Spacing [GEOGRAPHIC_DATA] [GEOGRAPHIC_DATA]" at bounding box center [0, 0] width 0 height 0
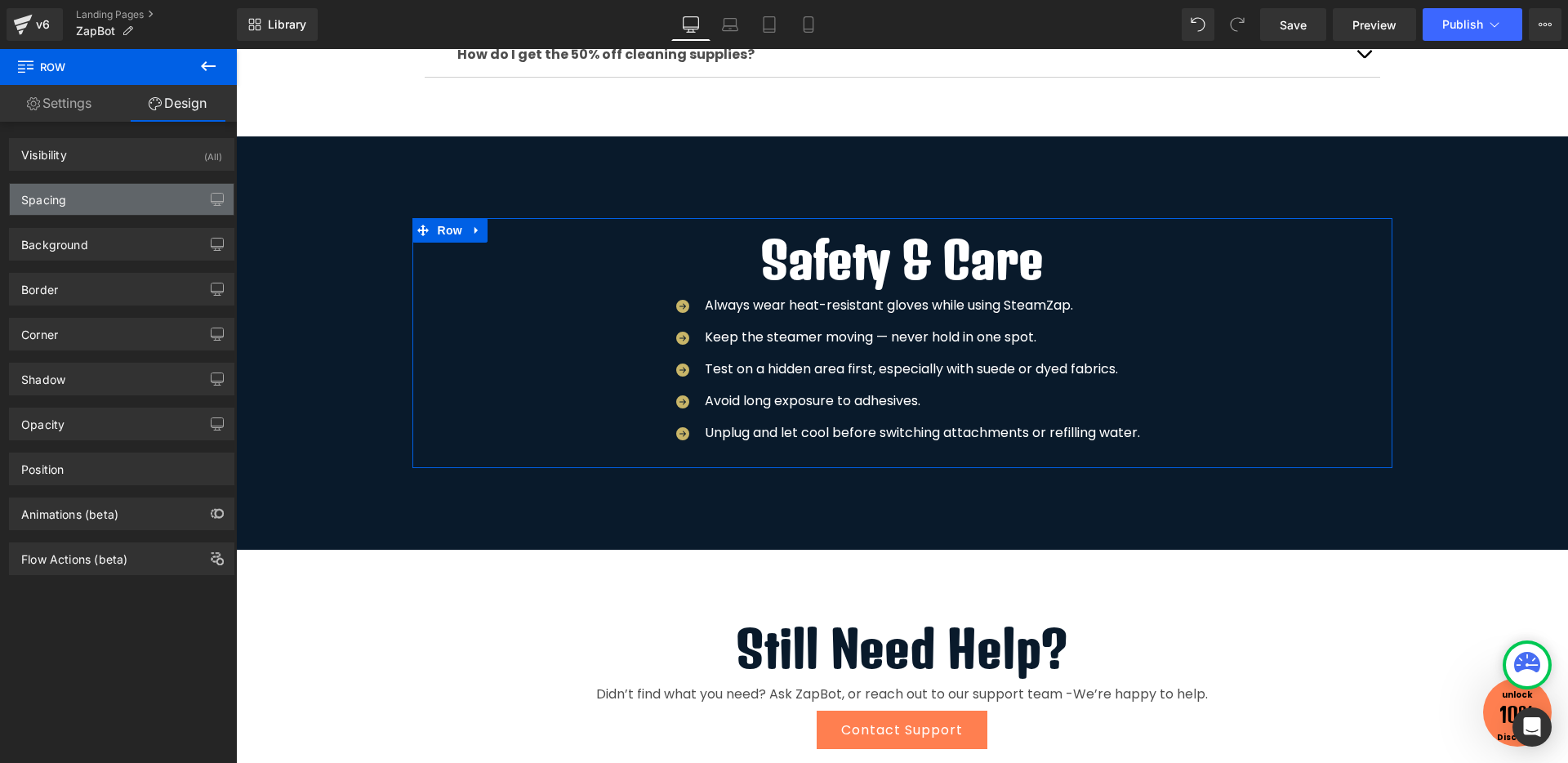
click at [153, 207] on div "Spacing" at bounding box center [121, 199] width 223 height 31
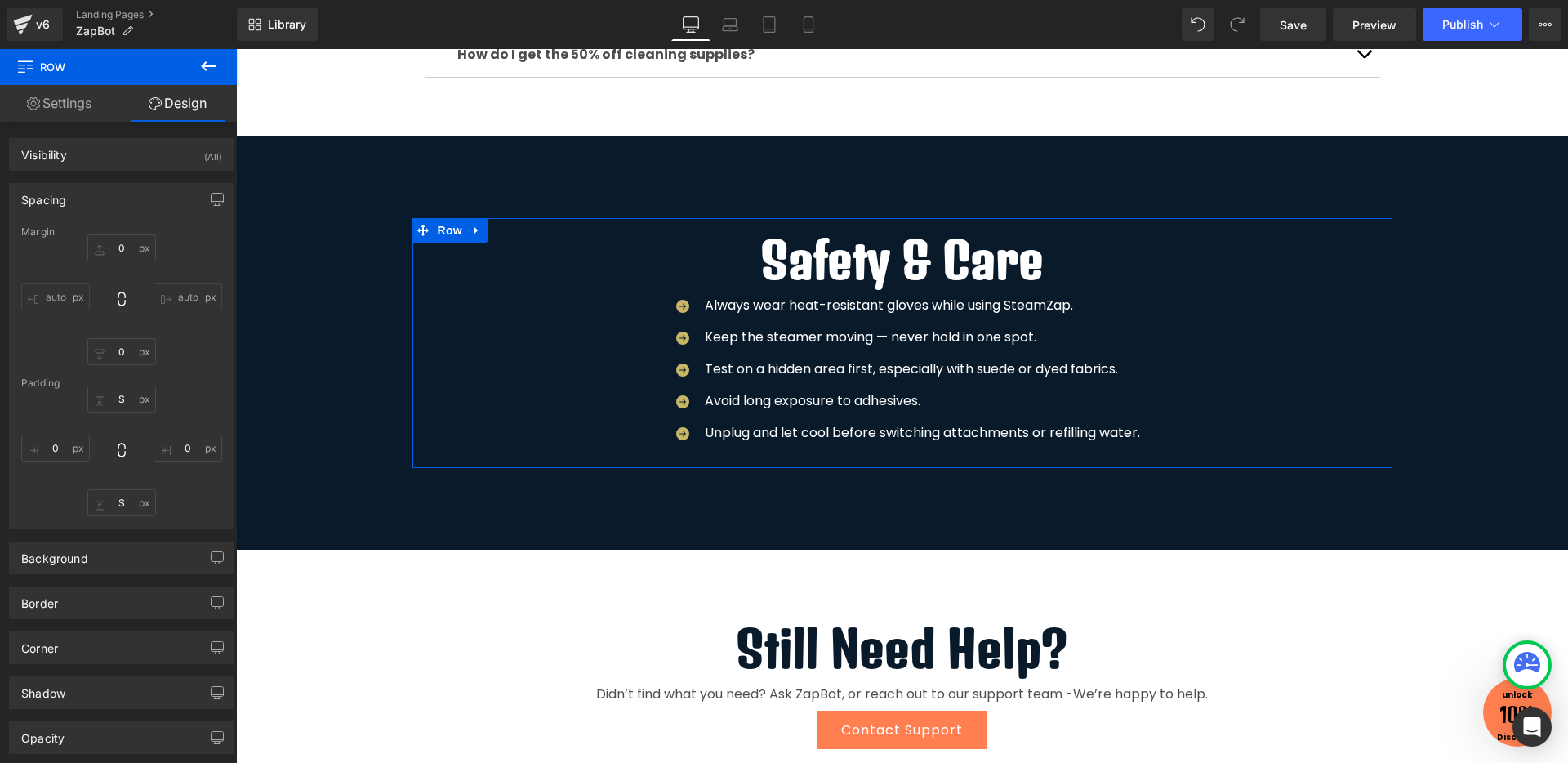
click at [189, 407] on div "16px S 0px 0 16px S 0px 0" at bounding box center [122, 450] width 201 height 130
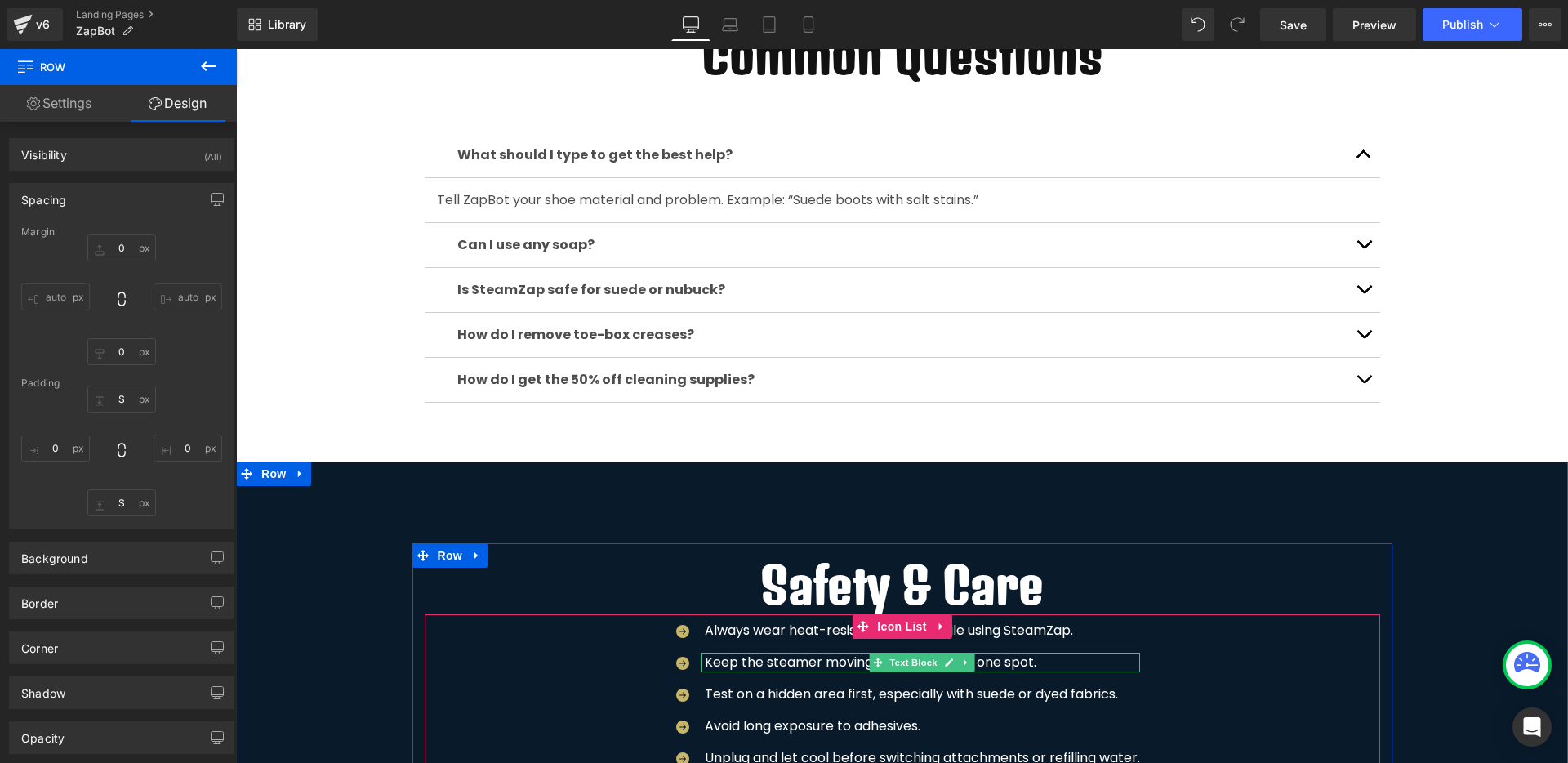
scroll to position [1997, 0]
